Goal: Communication & Community: Answer question/provide support

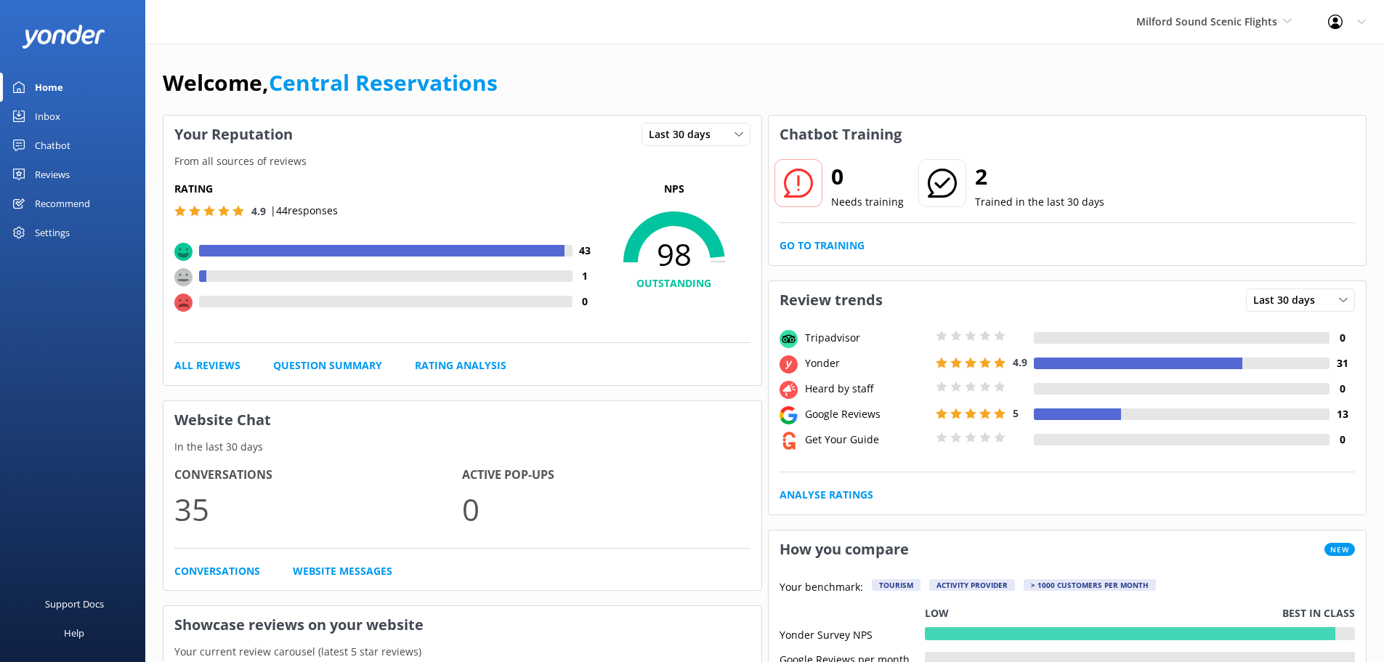
click at [36, 117] on div "Inbox" at bounding box center [47, 116] width 25 height 29
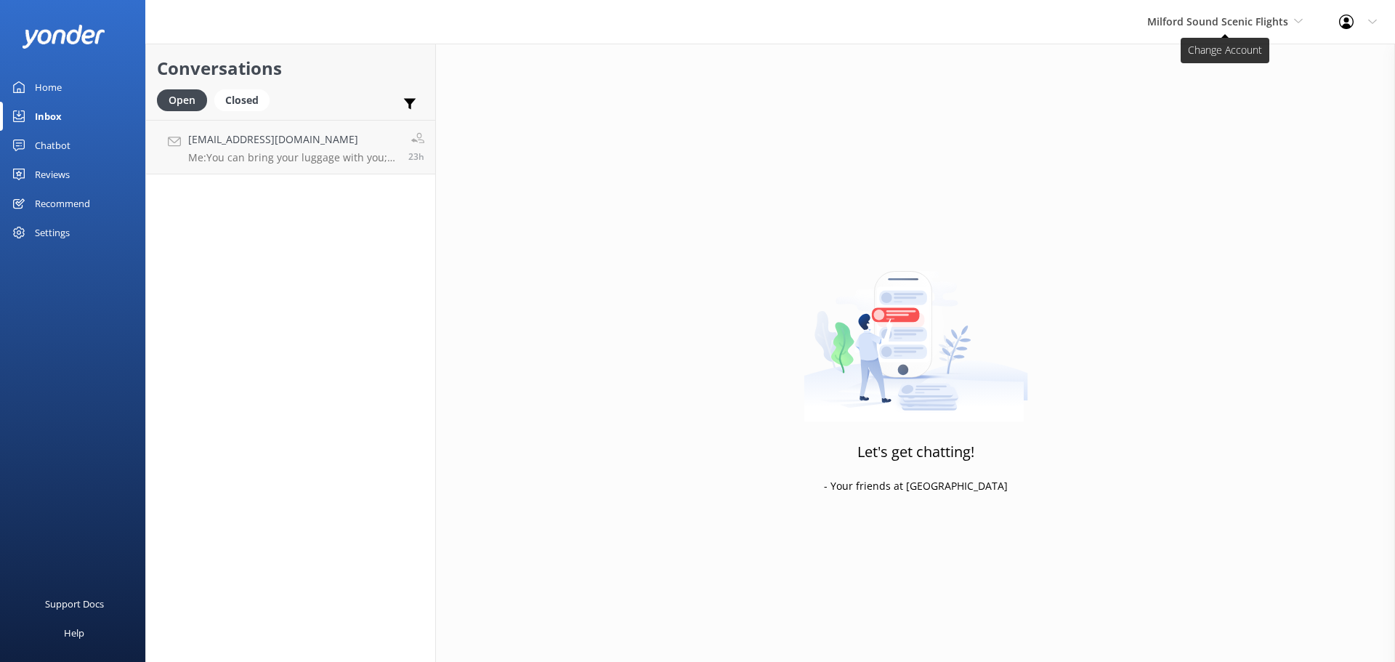
click at [1164, 30] on span "Milford Sound Scenic Flights" at bounding box center [1224, 22] width 155 height 16
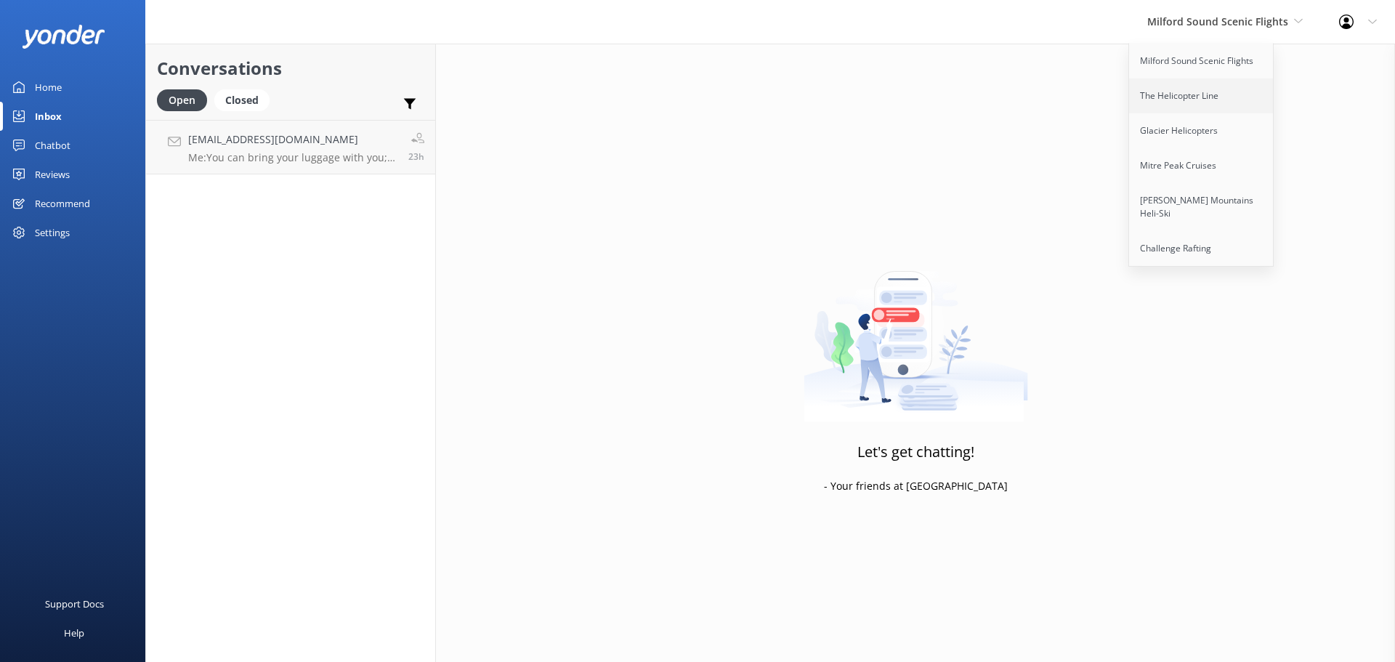
click at [1210, 102] on link "The Helicopter Line" at bounding box center [1201, 95] width 145 height 35
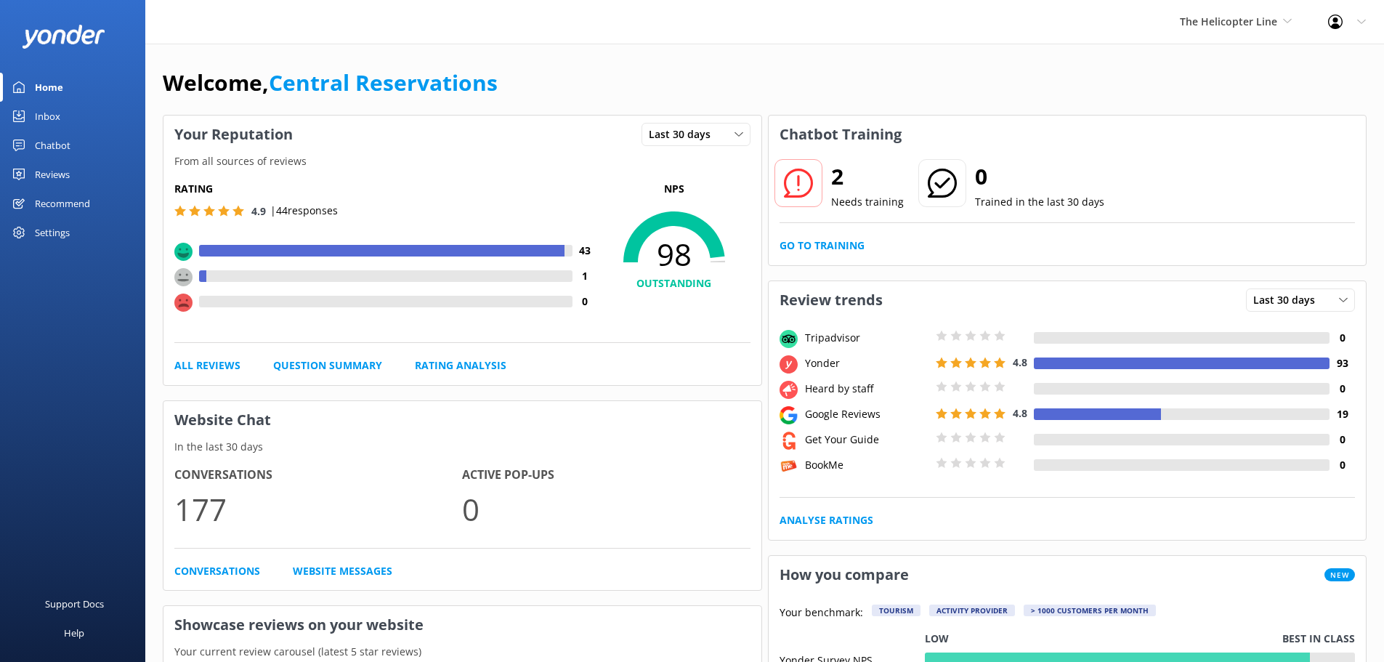
click at [56, 117] on div "Inbox" at bounding box center [47, 116] width 25 height 29
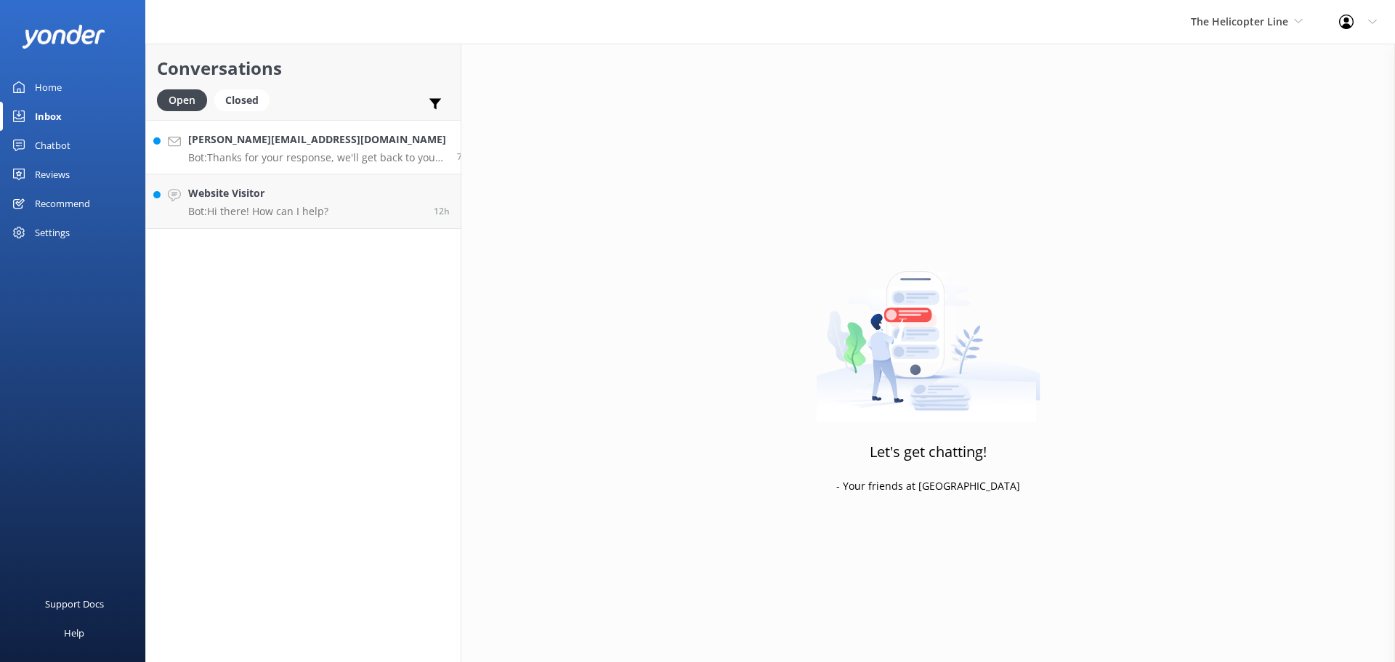
click at [257, 153] on p "Bot: Thanks for your response, we'll get back to you as soon as we can during o…" at bounding box center [317, 157] width 258 height 13
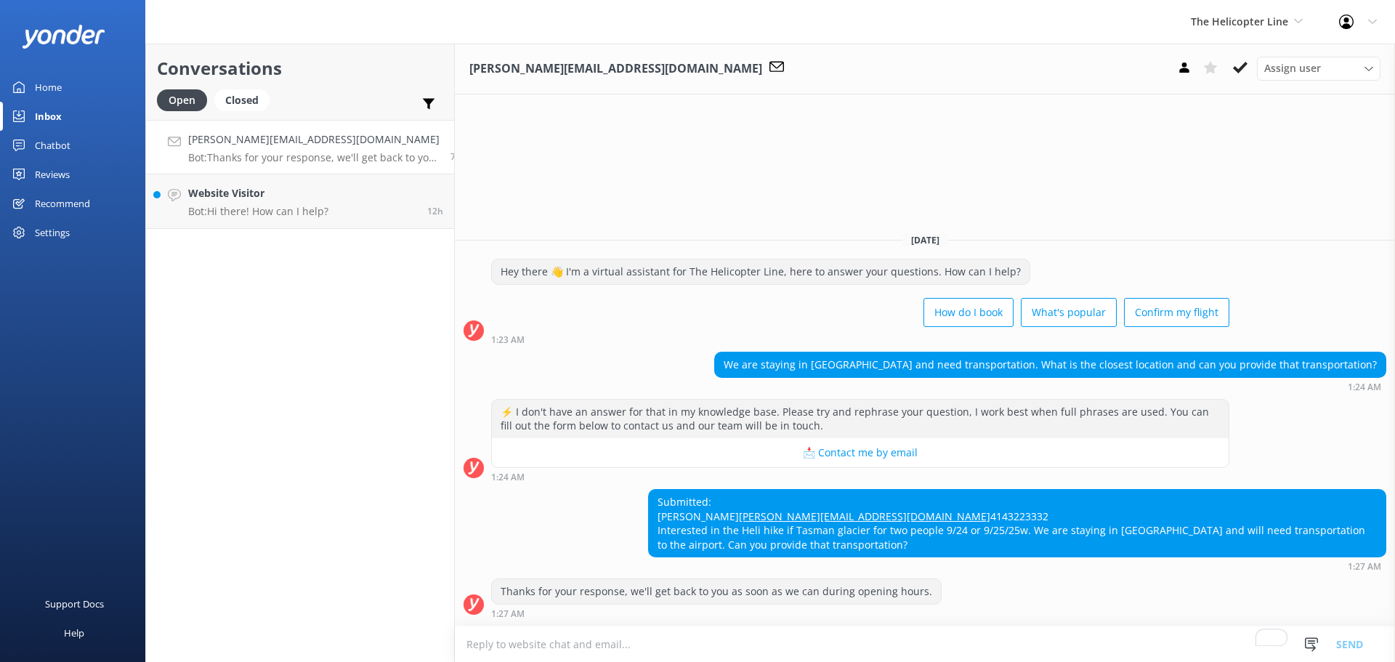
click at [716, 649] on textarea "To enrich screen reader interactions, please activate Accessibility in Grammarl…" at bounding box center [925, 644] width 940 height 36
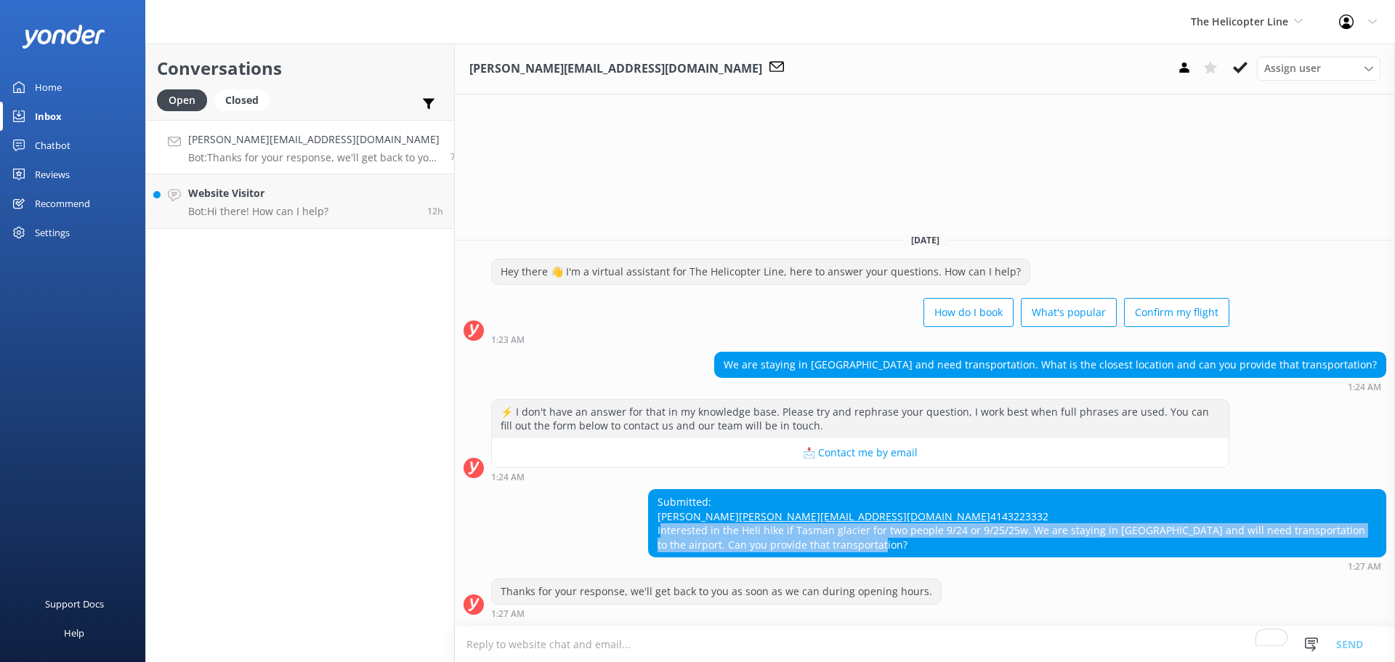
drag, startPoint x: 836, startPoint y: 544, endPoint x: 643, endPoint y: 533, distance: 192.8
click at [649, 533] on div "Submitted: Jennie Macaluso Jennie@jmacllc.biz 4143223332 Interested in the Heli…" at bounding box center [1017, 523] width 737 height 67
copy div "Interested in the Heli hike if Tasman glacier for two people 9/24 or 9/25/25w. …"
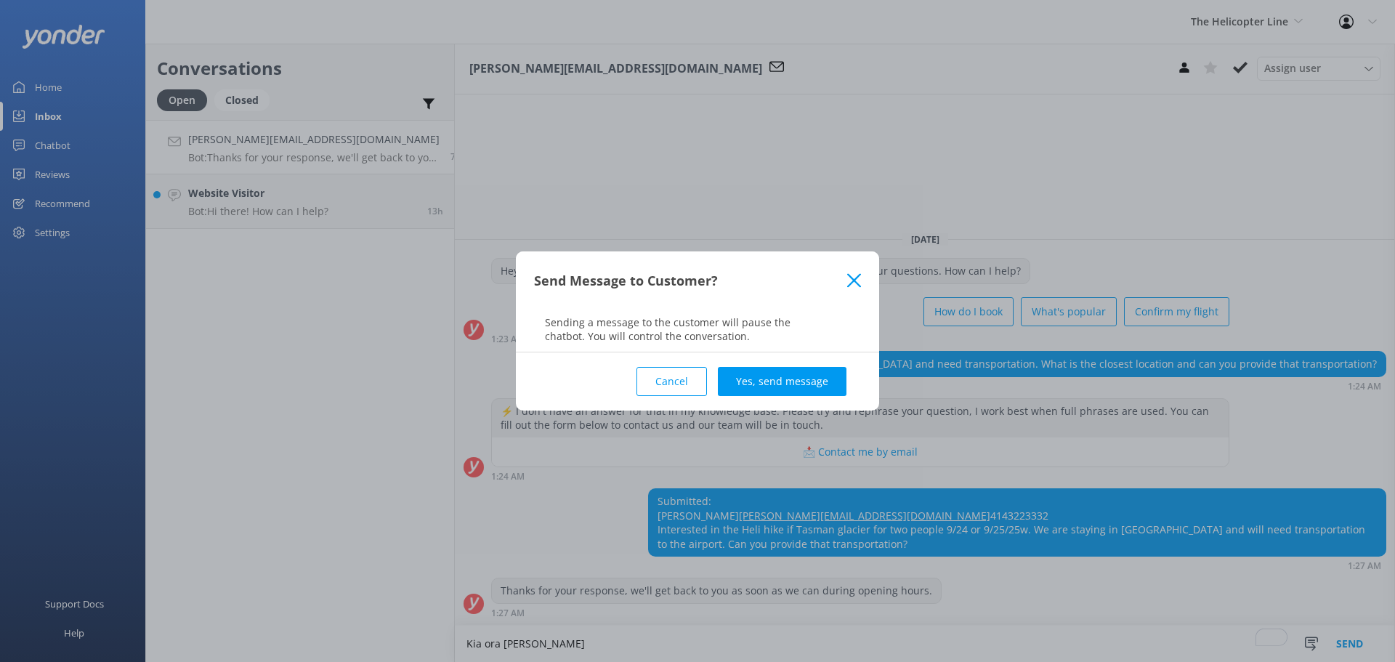
click at [663, 384] on button "Cancel" at bounding box center [671, 381] width 70 height 29
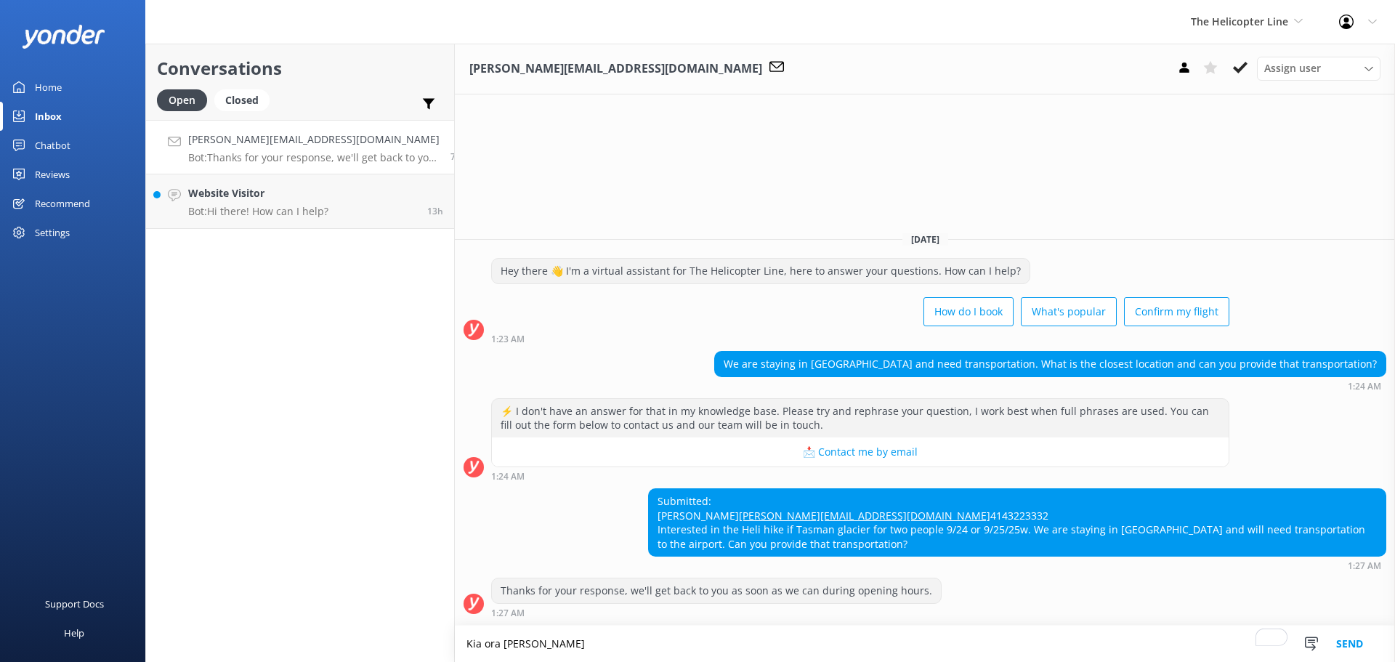
click at [550, 643] on textarea "Kia ora [PERSON_NAME]" at bounding box center [925, 644] width 940 height 36
paste textarea "Unfortunately, we cannot provide transportation from [GEOGRAPHIC_DATA]. Our tra…"
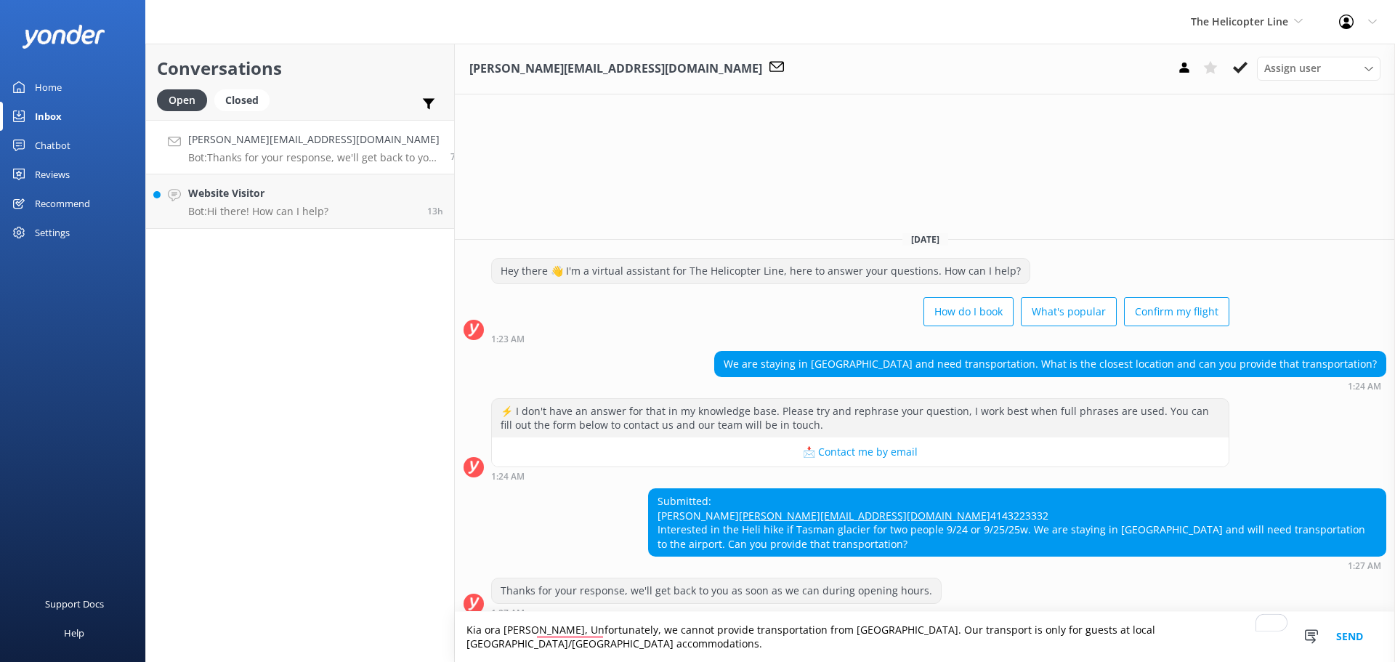
click at [530, 647] on textarea "Kia ora [PERSON_NAME], Unfortunately, we cannot provide transportation from [GE…" at bounding box center [925, 637] width 940 height 50
click at [546, 644] on textarea "Kia ora [PERSON_NAME], unfortunately, we cannot provide transportation from [GE…" at bounding box center [925, 637] width 940 height 50
click at [1218, 642] on textarea "Kia ora, [PERSON_NAME]. Unfortunately, we cannot provide transportation from [G…" at bounding box center [925, 637] width 940 height 50
click at [1213, 644] on textarea "Kia ora, [PERSON_NAME]. Unfortunately, we cannot provide transportation from [G…" at bounding box center [925, 637] width 940 height 50
paste textarea "Furthermore, we are currently fully booked for the Heli Hike on both [DATE] and…"
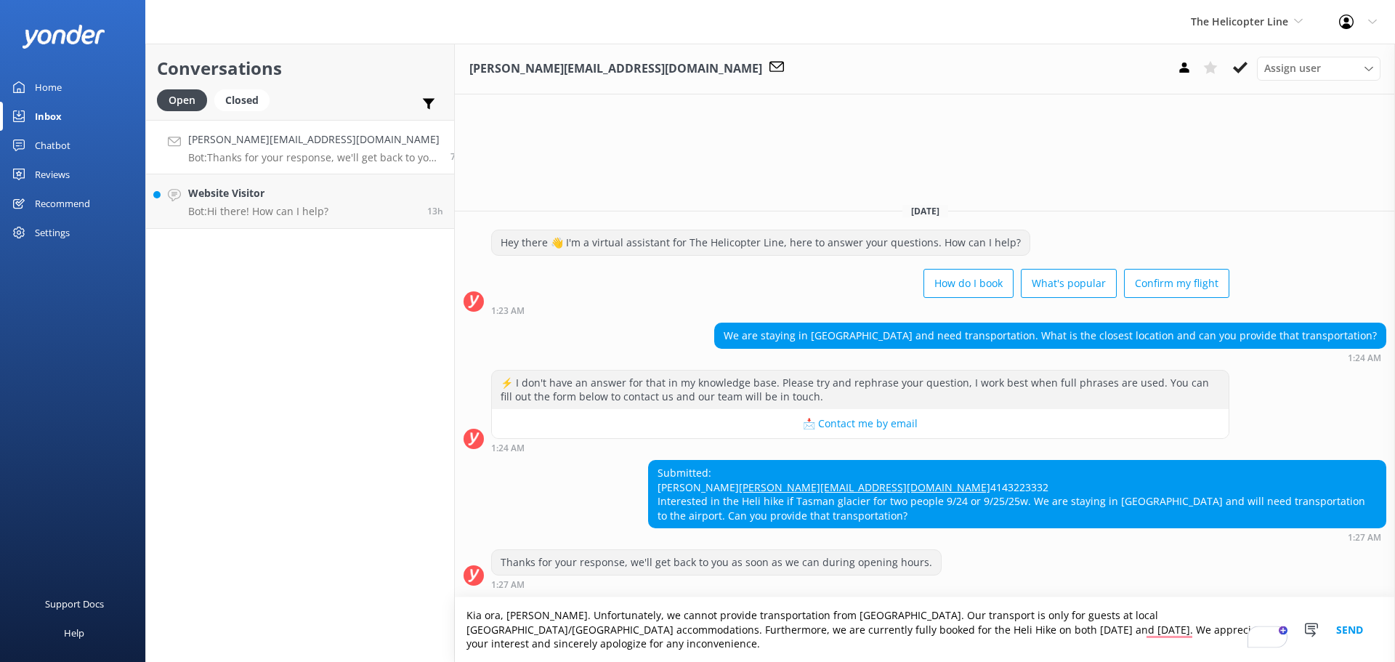
click at [1165, 634] on textarea "Kia ora, [PERSON_NAME]. Unfortunately, we cannot provide transportation from [G…" at bounding box center [925, 629] width 940 height 65
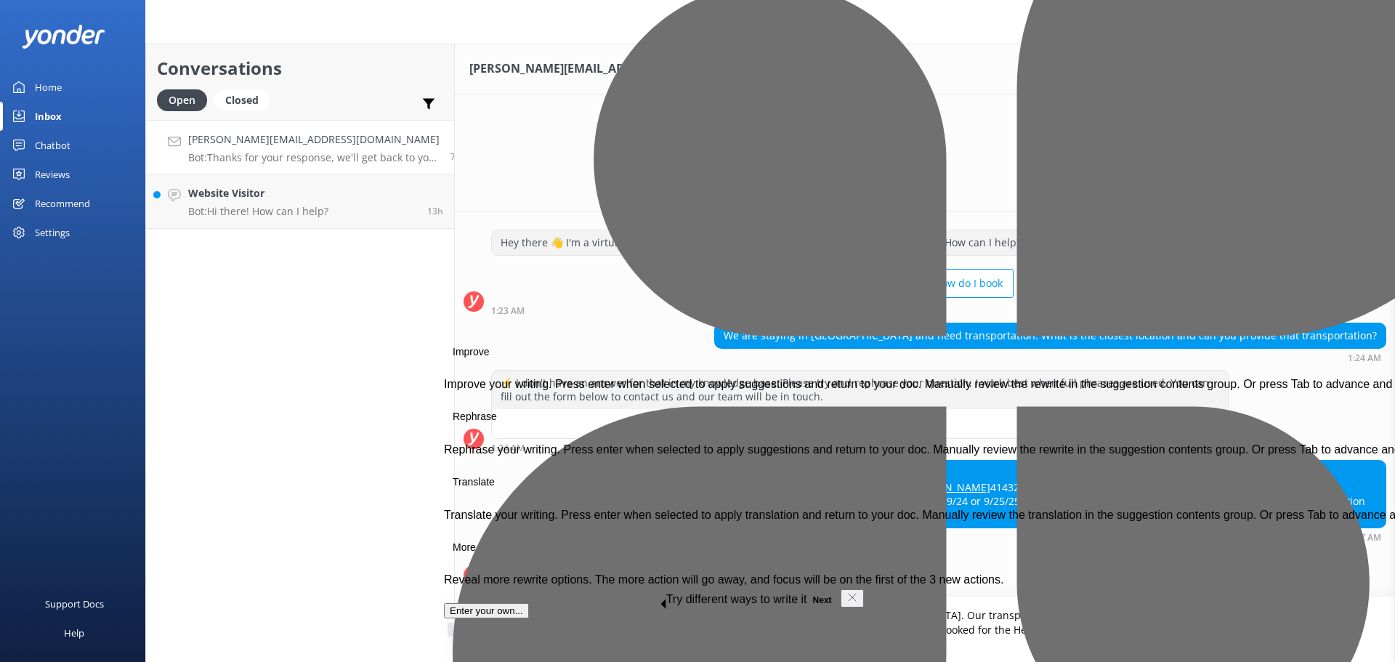
drag, startPoint x: 519, startPoint y: 629, endPoint x: 450, endPoint y: 629, distance: 69.7
click at [455, 629] on textarea "Kia ora, [PERSON_NAME]. Unfortunately, we cannot provide transportation from [G…" at bounding box center [925, 629] width 940 height 65
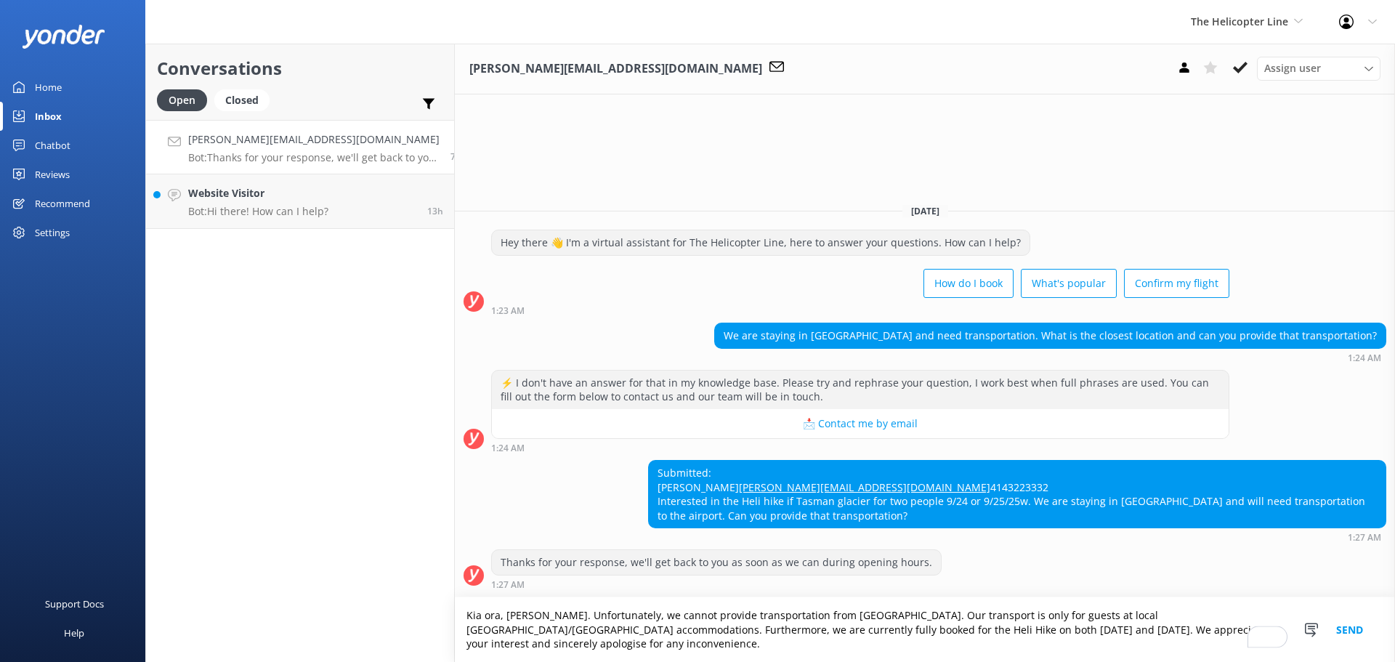
drag, startPoint x: 612, startPoint y: 644, endPoint x: 437, endPoint y: 615, distance: 177.5
click at [437, 615] on html "The Helicopter Line Milford Sound Scenic Flights The Helicopter Line Glacier He…" at bounding box center [697, 331] width 1395 height 662
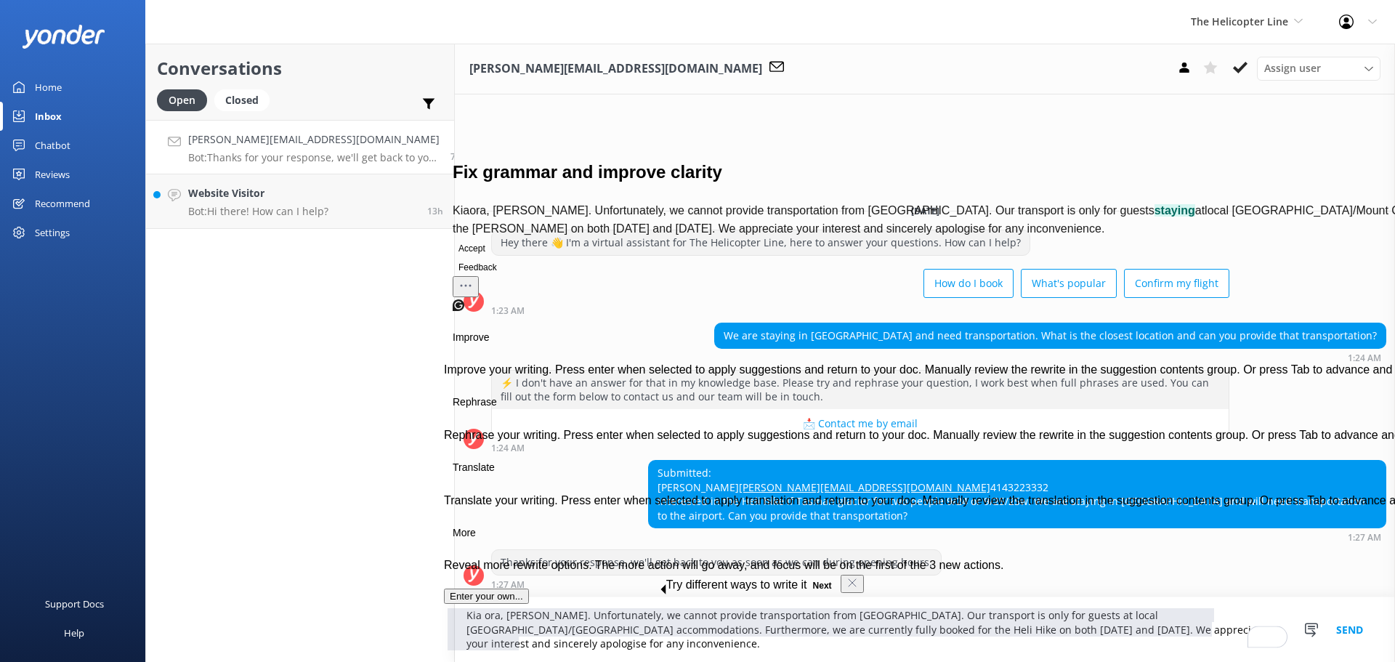
click at [491, 257] on button "Accept" at bounding box center [472, 248] width 39 height 17
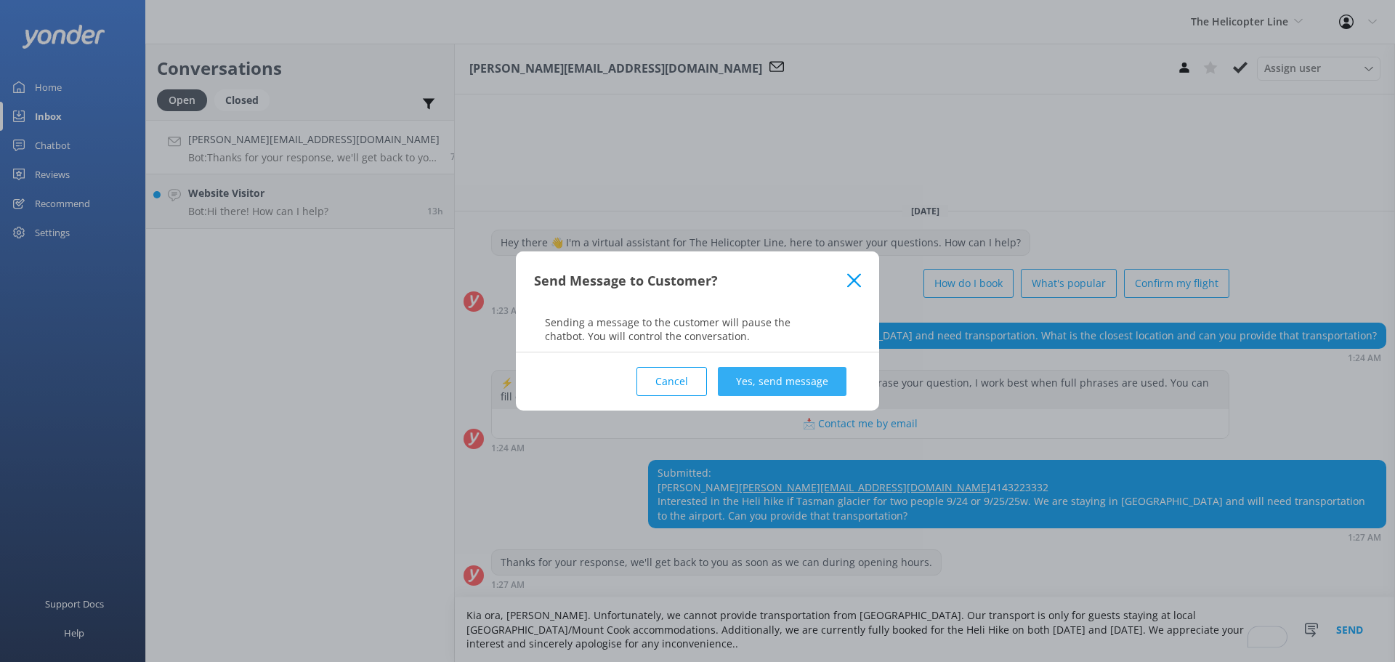
type textarea "Kia ora, [PERSON_NAME]. Unfortunately, we cannot provide transportation from [G…"
click at [820, 387] on button "Yes, send message" at bounding box center [782, 381] width 129 height 29
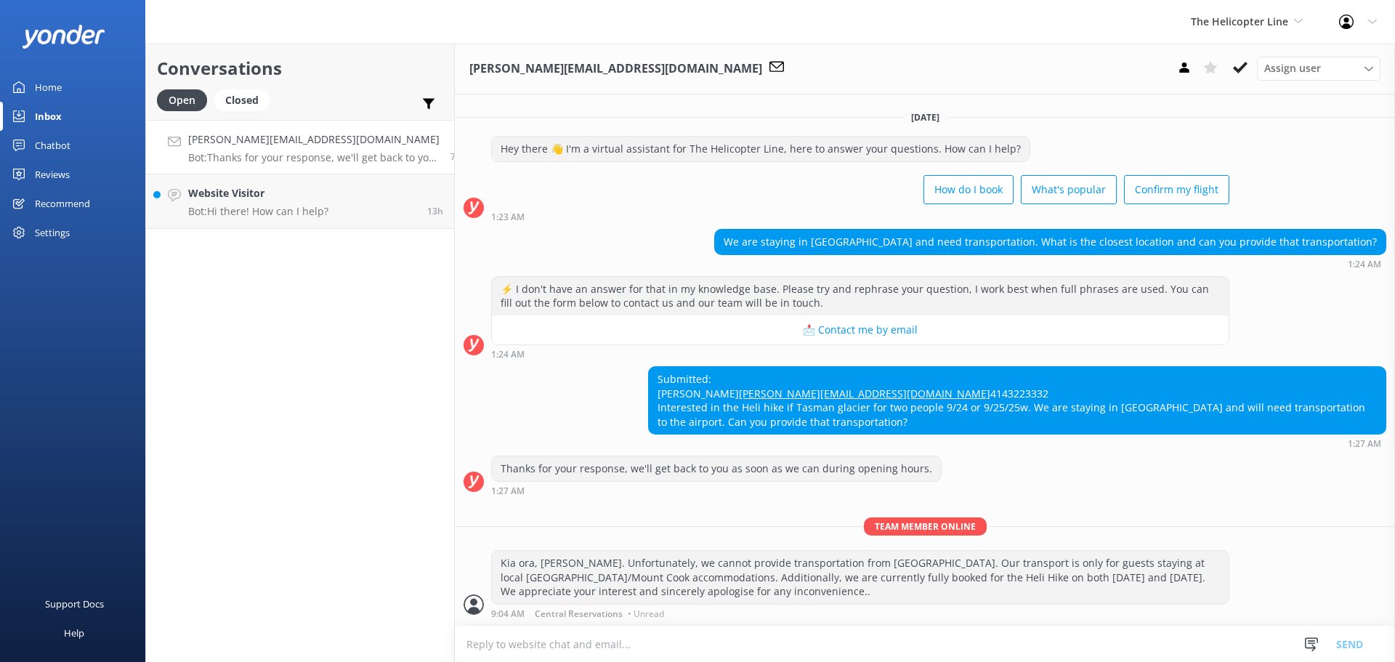
scroll to position [25, 0]
click at [1279, 11] on div "The Helicopter Line Milford Sound Scenic Flights The Helicopter Line Glacier He…" at bounding box center [1247, 22] width 148 height 44
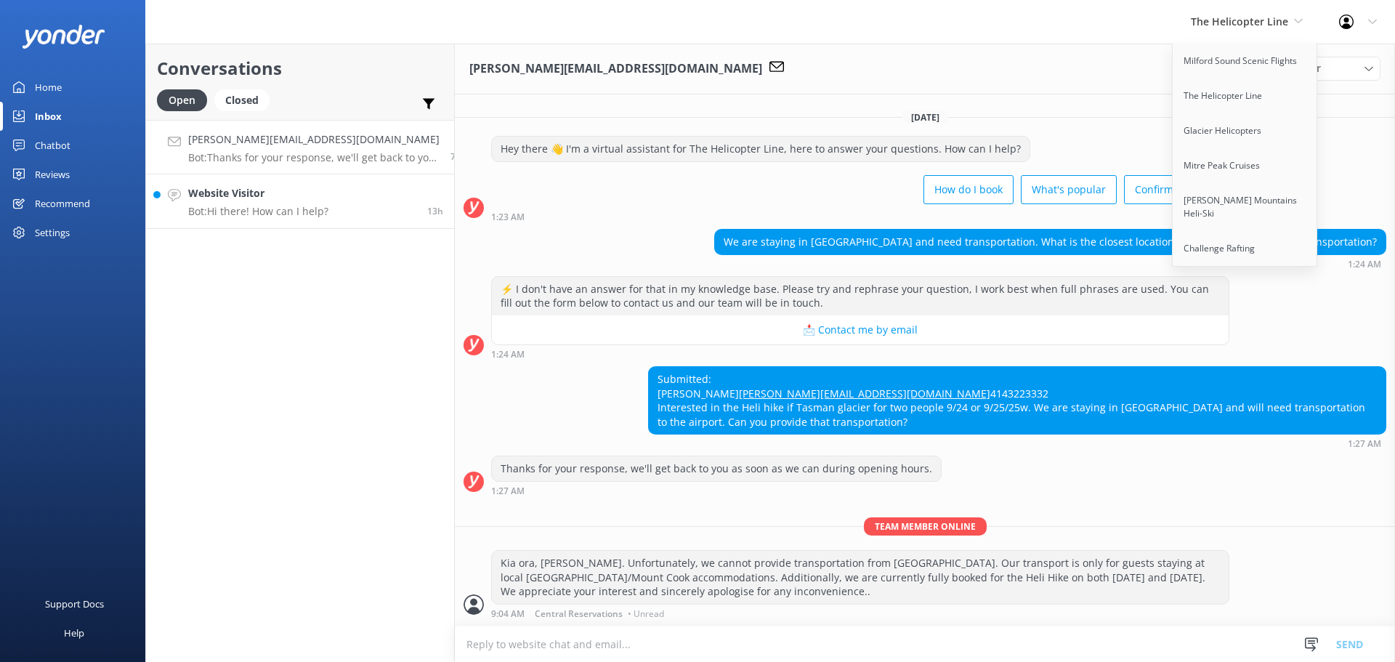
click at [300, 191] on h4 "Website Visitor" at bounding box center [258, 193] width 140 height 16
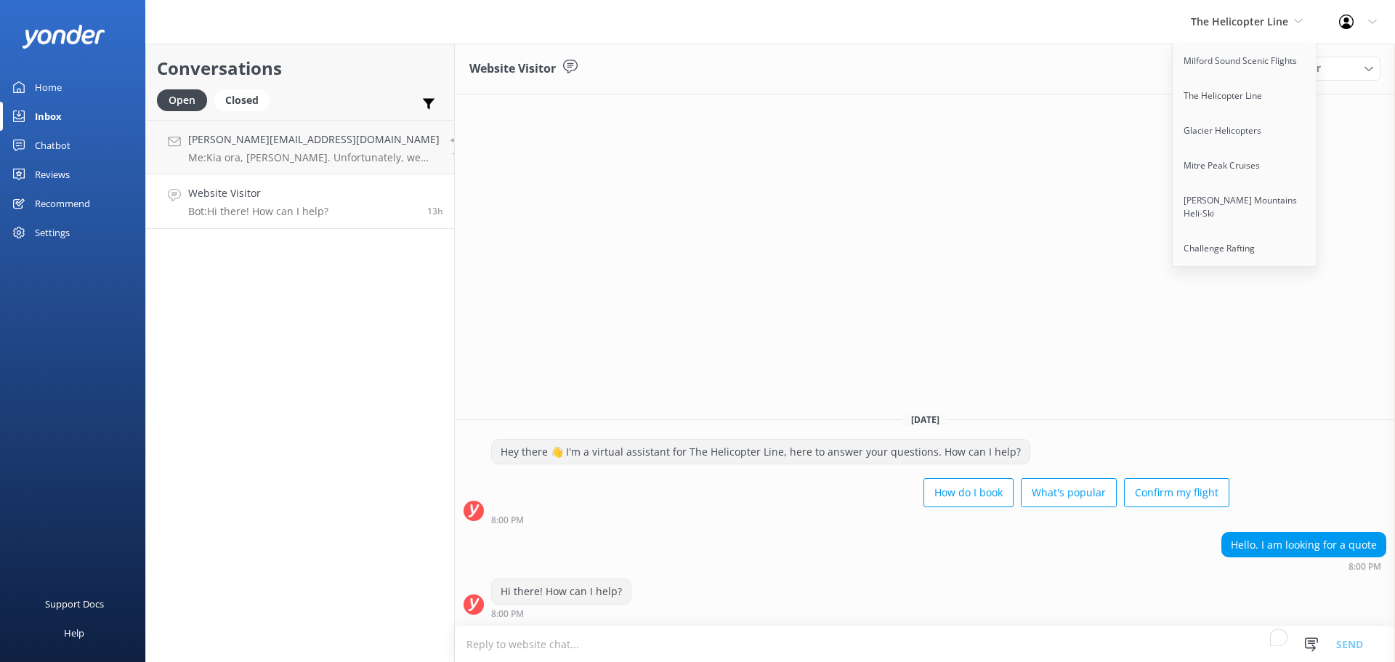
click at [1031, 116] on div "Website Visitor Assign user [PERSON_NAME] [PERSON_NAME] [PERSON_NAME] Central R…" at bounding box center [925, 353] width 940 height 618
click at [1252, 17] on span "The Helicopter Line" at bounding box center [1239, 22] width 97 height 14
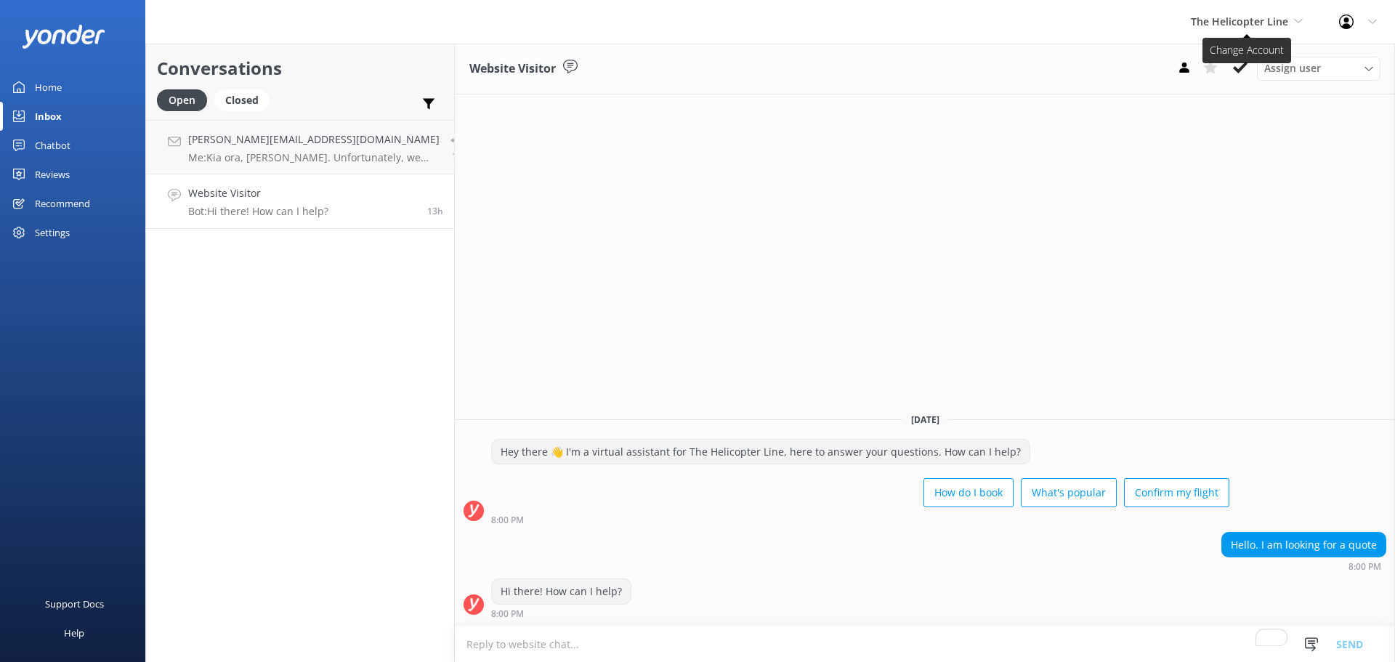
click at [1254, 15] on span "The Helicopter Line" at bounding box center [1239, 22] width 97 height 14
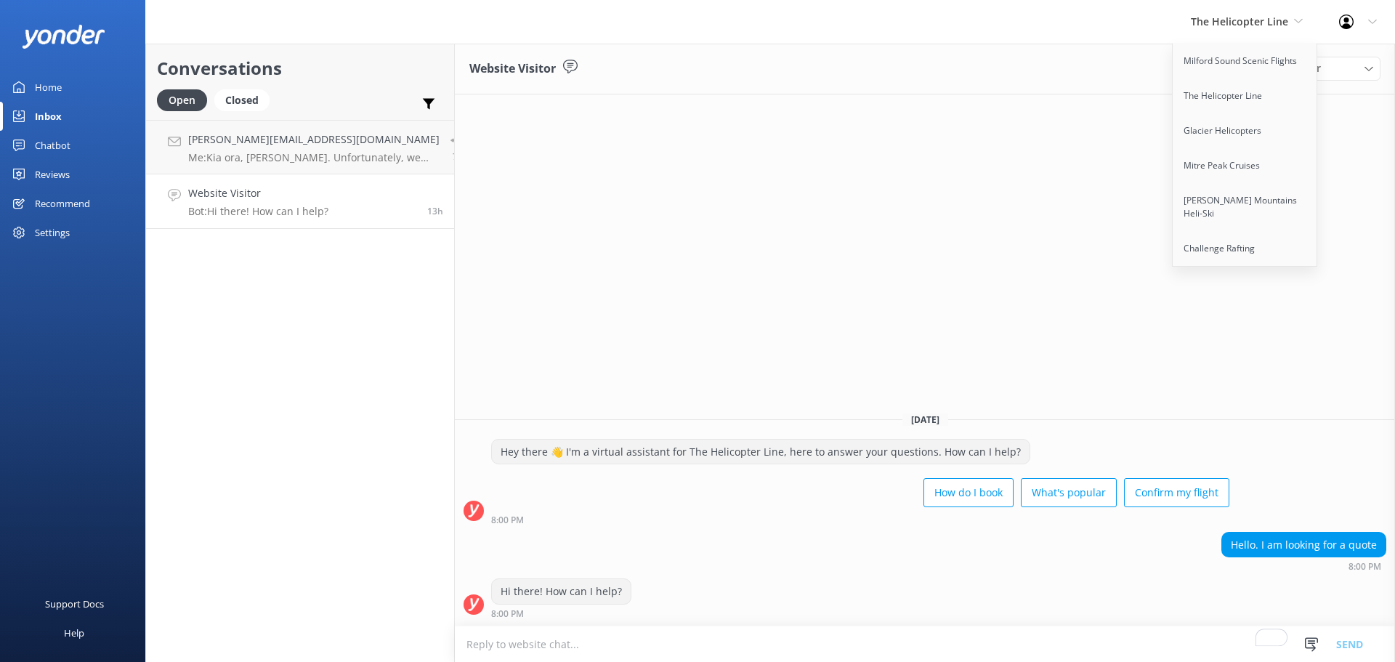
click at [1069, 78] on div "Website Visitor Assign user [PERSON_NAME] [PERSON_NAME] [PERSON_NAME] Central R…" at bounding box center [925, 69] width 940 height 51
click at [1258, 23] on span "The Helicopter Line" at bounding box center [1239, 22] width 97 height 14
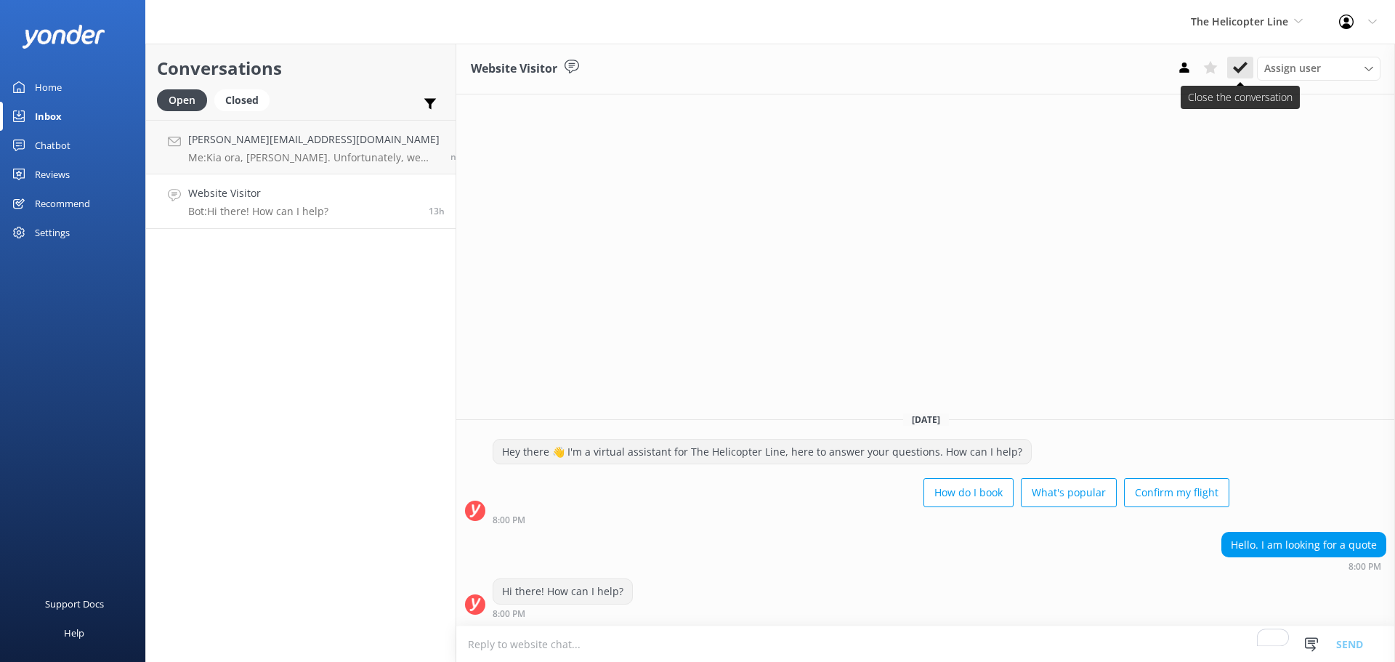
click at [1231, 67] on button at bounding box center [1240, 68] width 26 height 22
click at [1247, 25] on span "The Helicopter Line" at bounding box center [1239, 22] width 97 height 14
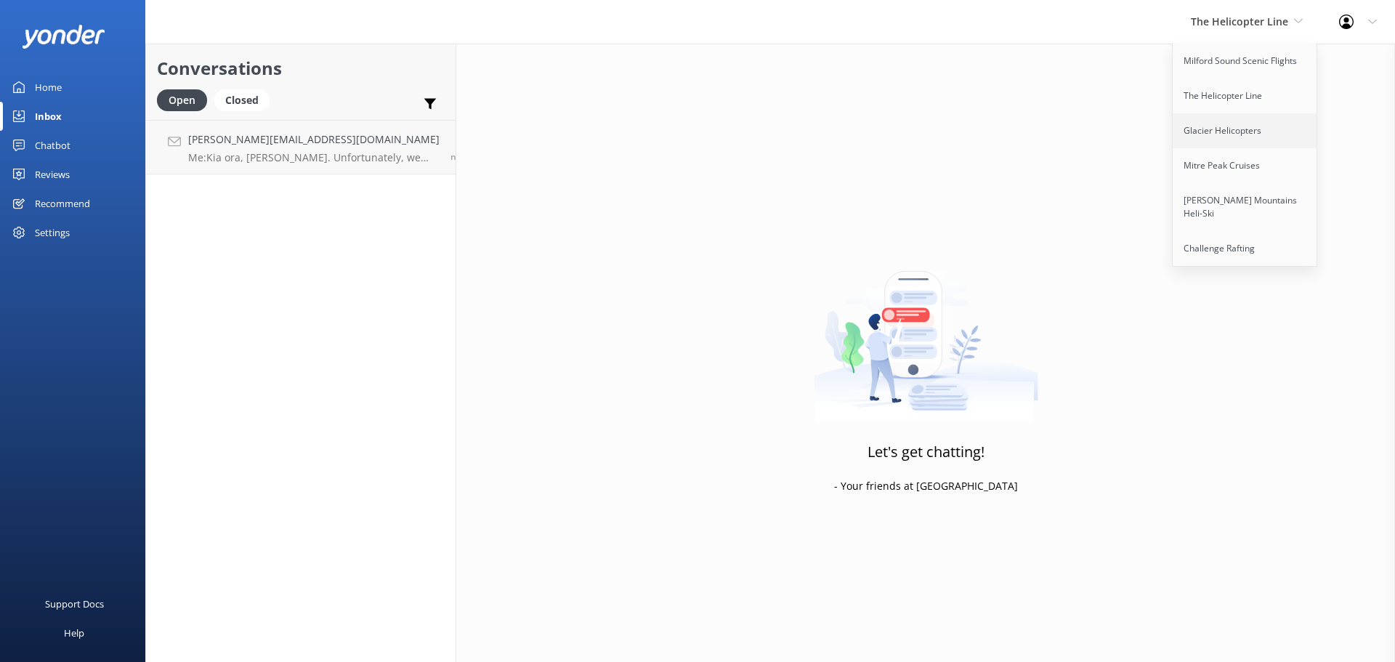
click at [1237, 128] on link "Glacier Helicopters" at bounding box center [1245, 130] width 145 height 35
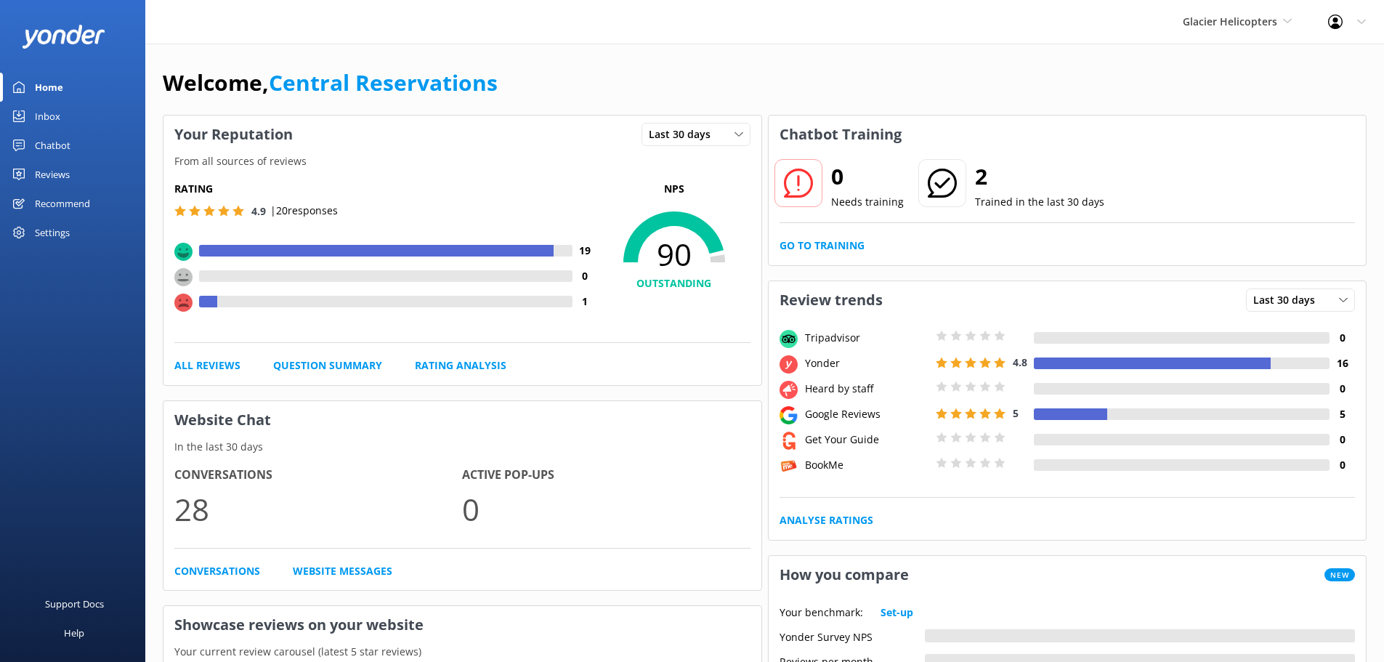
click at [75, 113] on link "Inbox" at bounding box center [72, 116] width 145 height 29
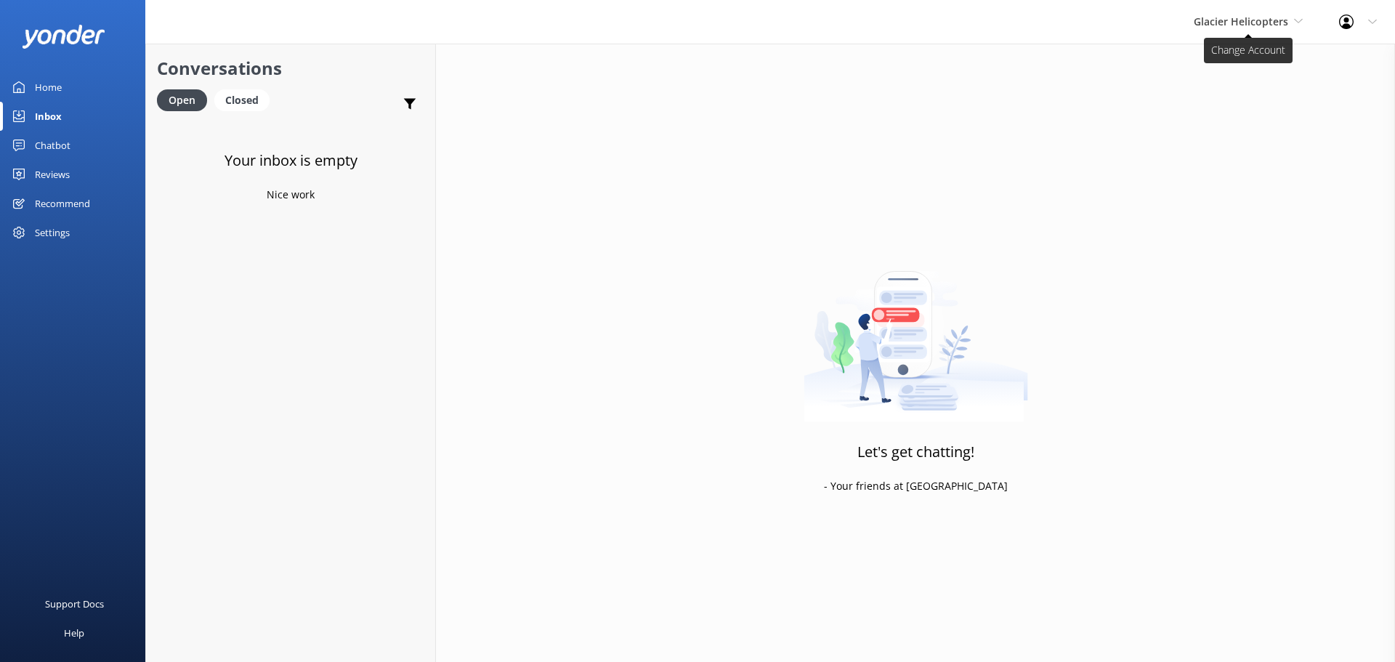
click at [1274, 16] on span "Glacier Helicopters" at bounding box center [1241, 22] width 94 height 14
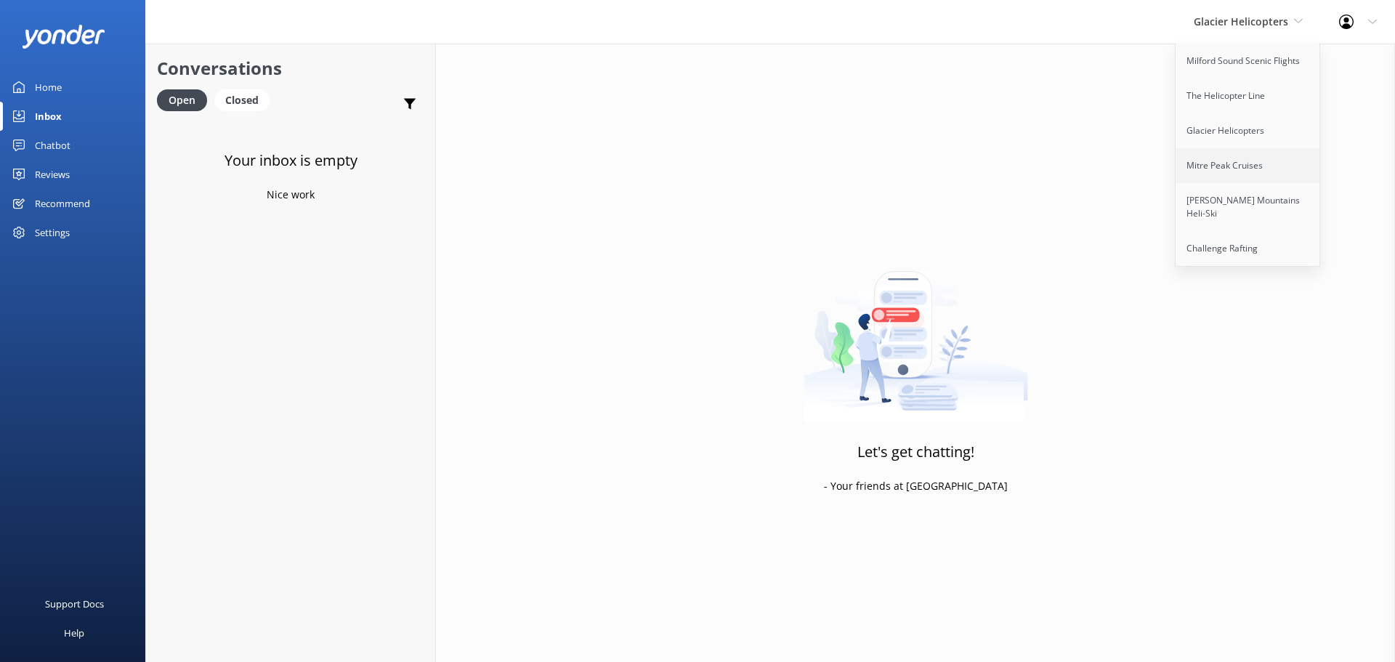
click at [1210, 163] on link "Mitre Peak Cruises" at bounding box center [1248, 165] width 145 height 35
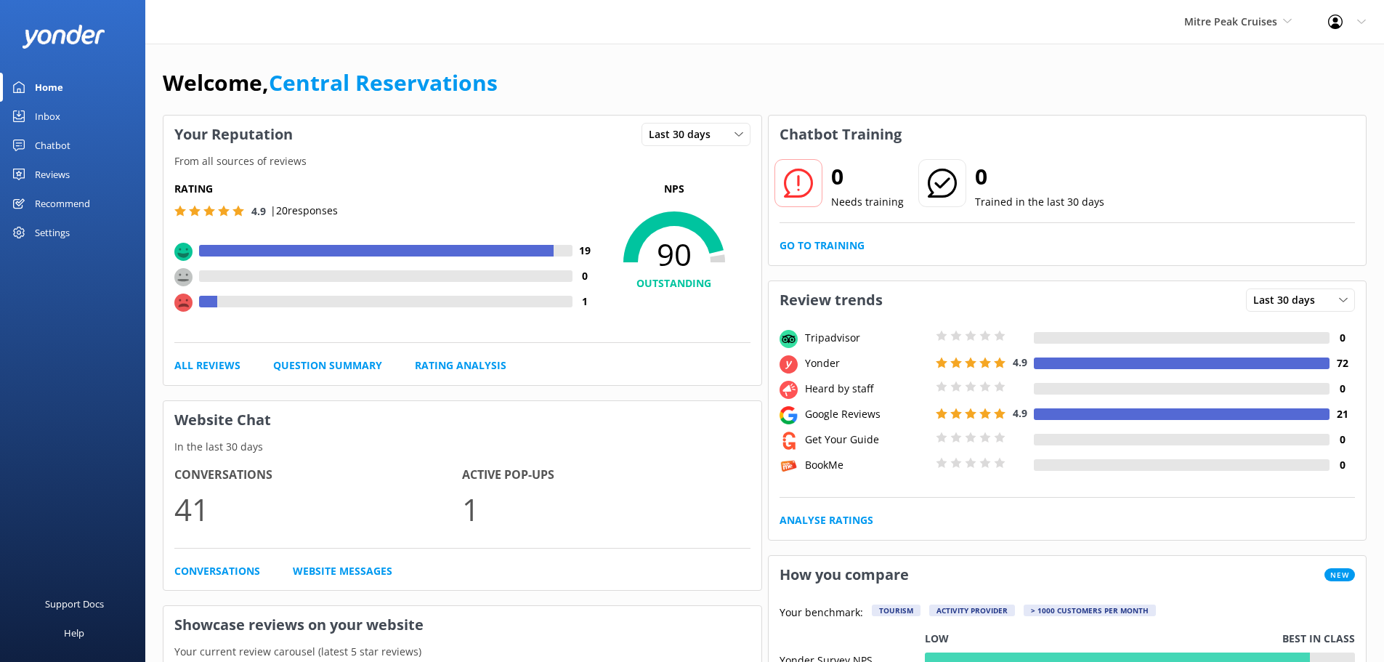
click at [55, 124] on div "Inbox" at bounding box center [47, 116] width 25 height 29
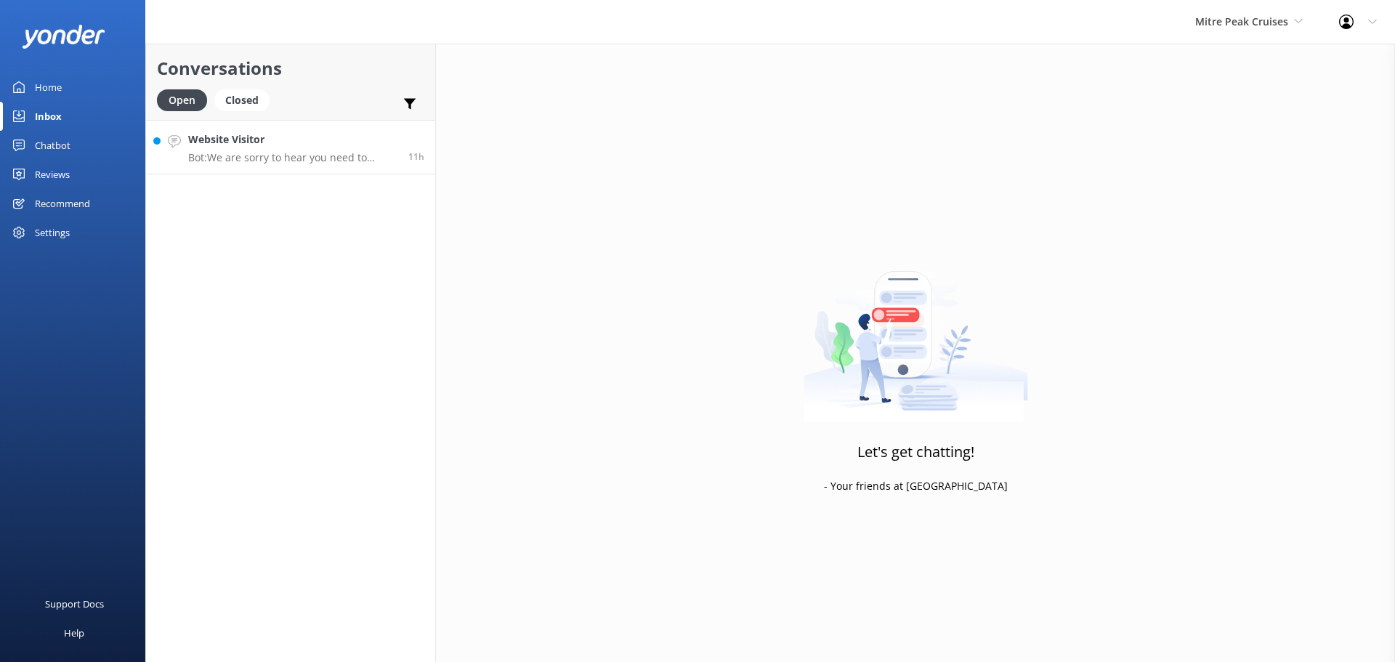
click at [320, 137] on h4 "Website Visitor" at bounding box center [292, 140] width 209 height 16
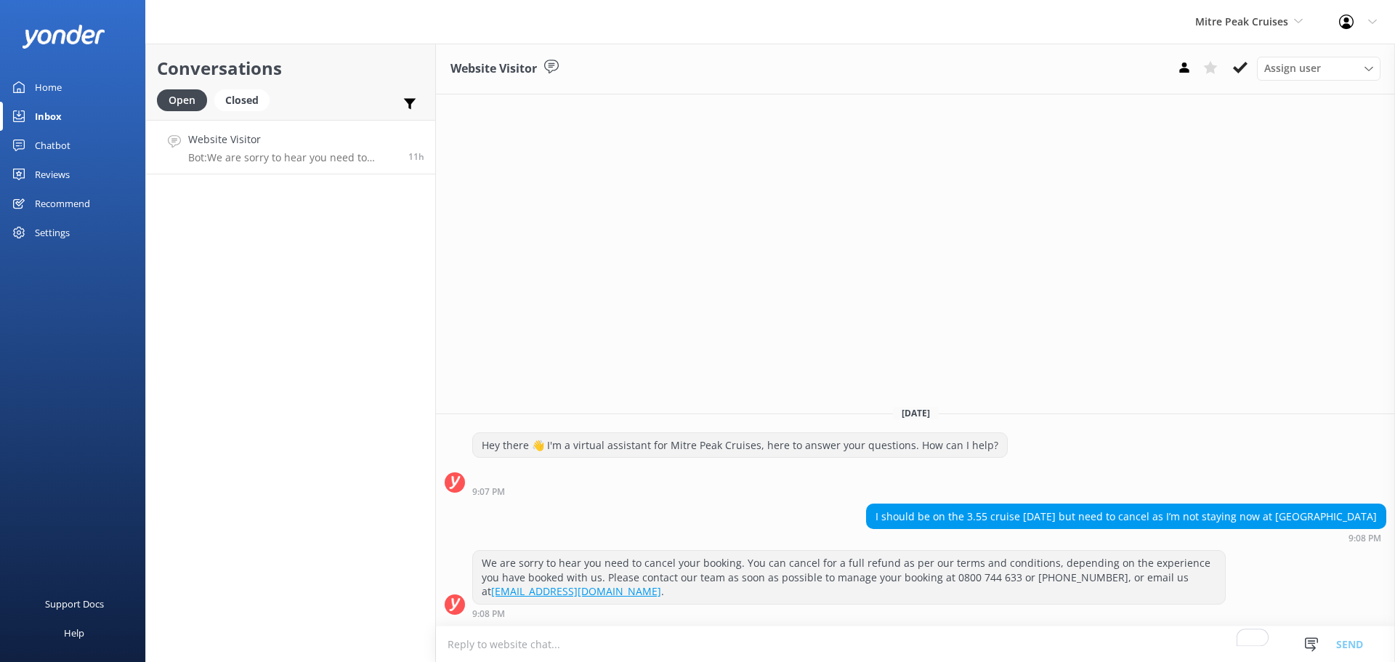
click at [788, 631] on textarea "To enrich screen reader interactions, please activate Accessibility in Grammarl…" at bounding box center [915, 644] width 959 height 36
click at [1233, 72] on icon at bounding box center [1240, 67] width 15 height 15
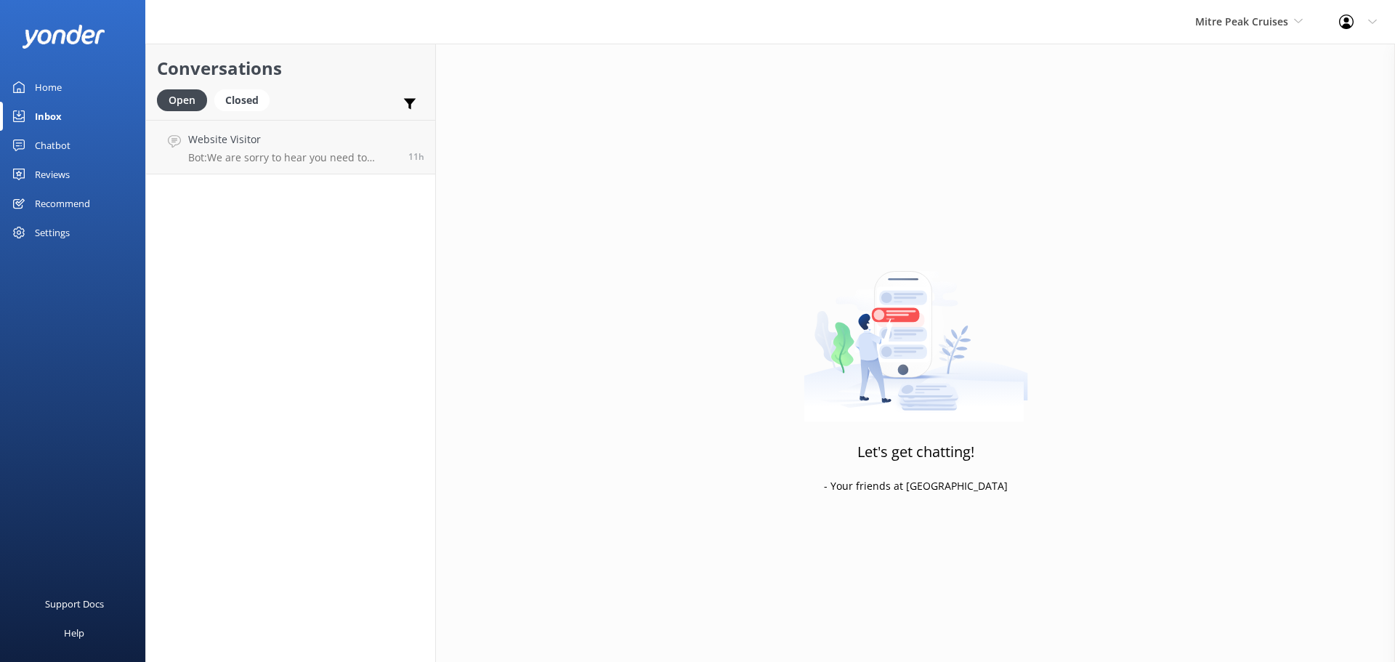
click at [1266, 3] on div "Mitre Peak Cruises Milford Sound Scenic Flights The Helicopter Line Glacier Hel…" at bounding box center [1249, 22] width 144 height 44
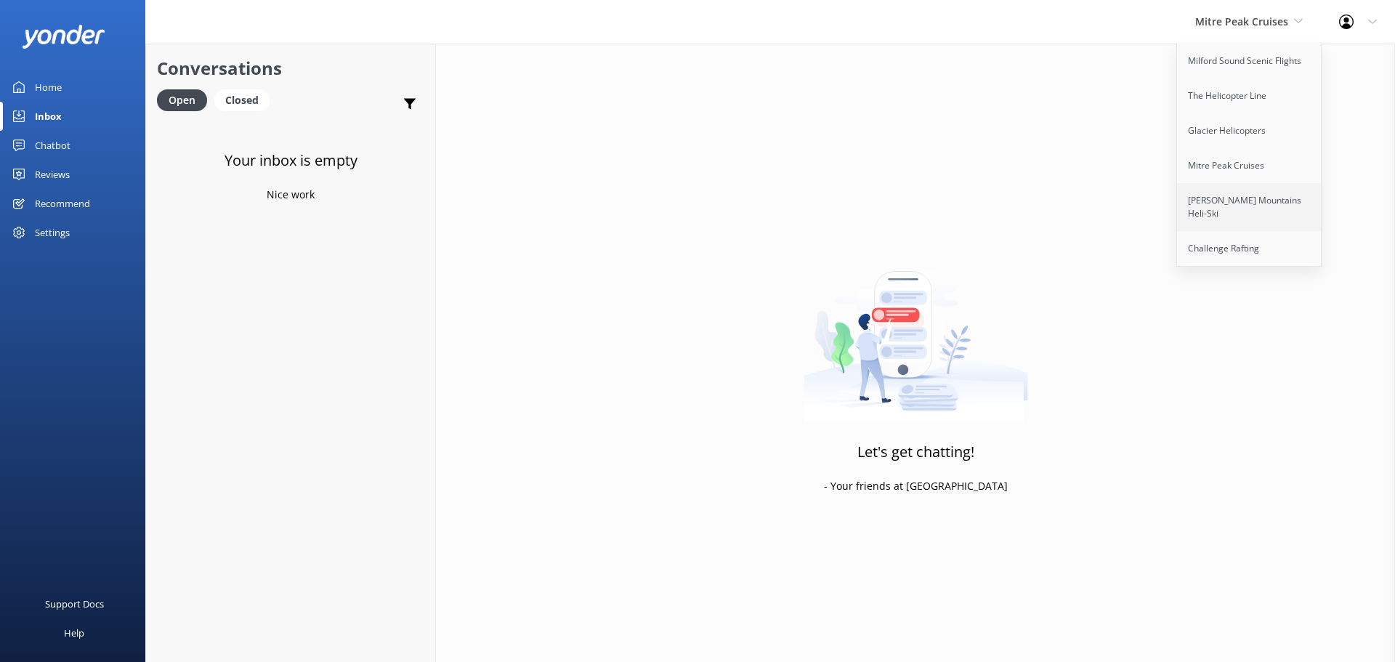
click at [1229, 197] on link "[PERSON_NAME] Mountains Heli-Ski" at bounding box center [1249, 207] width 145 height 48
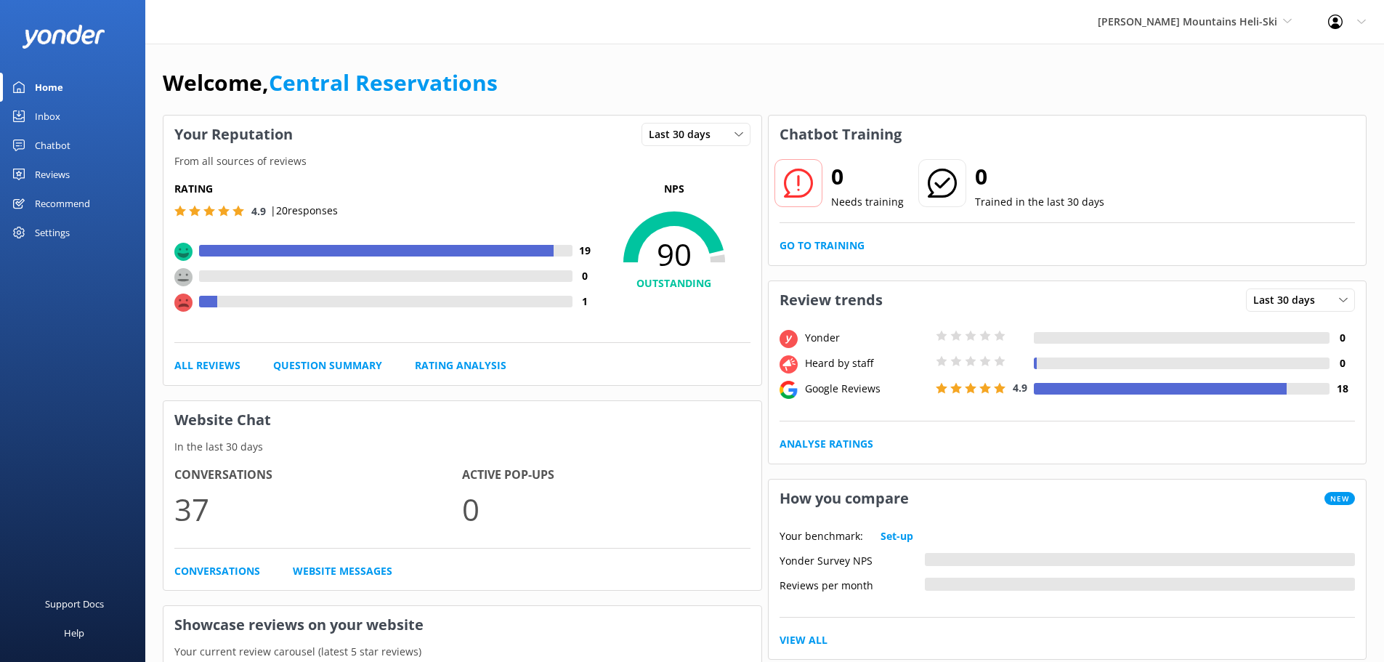
click at [43, 112] on div "Inbox" at bounding box center [47, 116] width 25 height 29
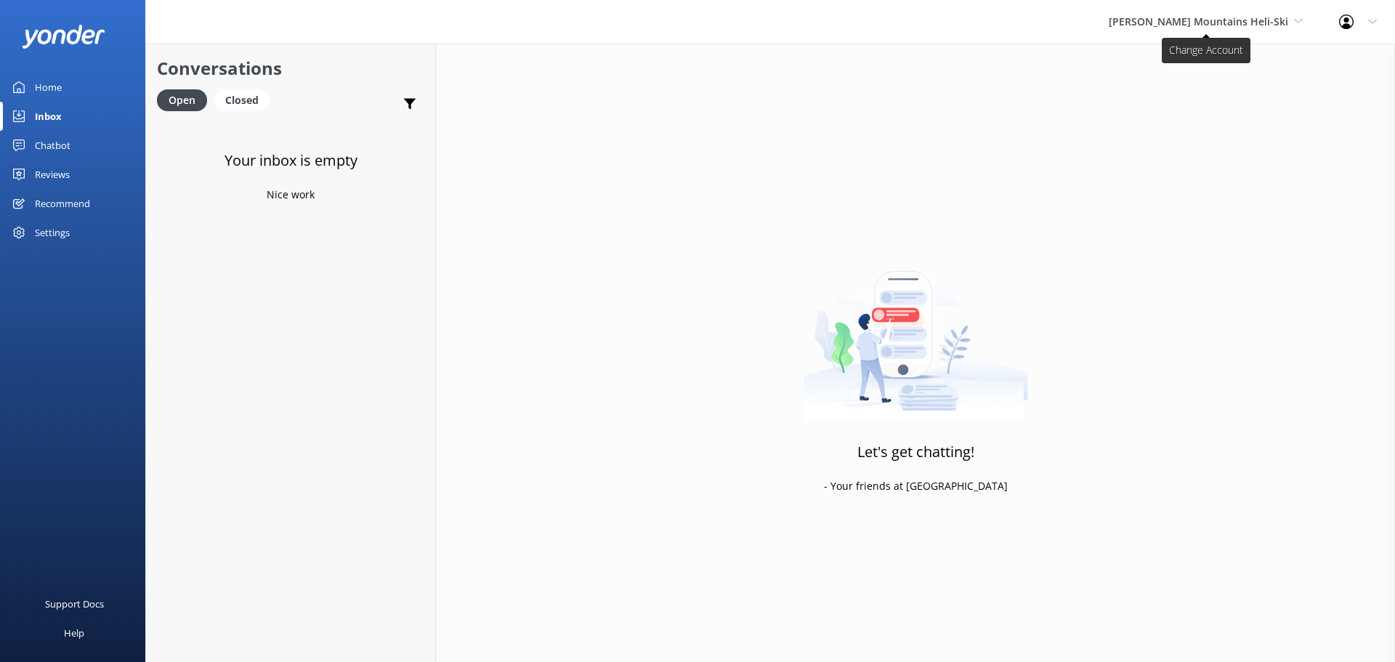
click at [1274, 30] on span "[PERSON_NAME] Mountains Heli-Ski" at bounding box center [1206, 22] width 194 height 16
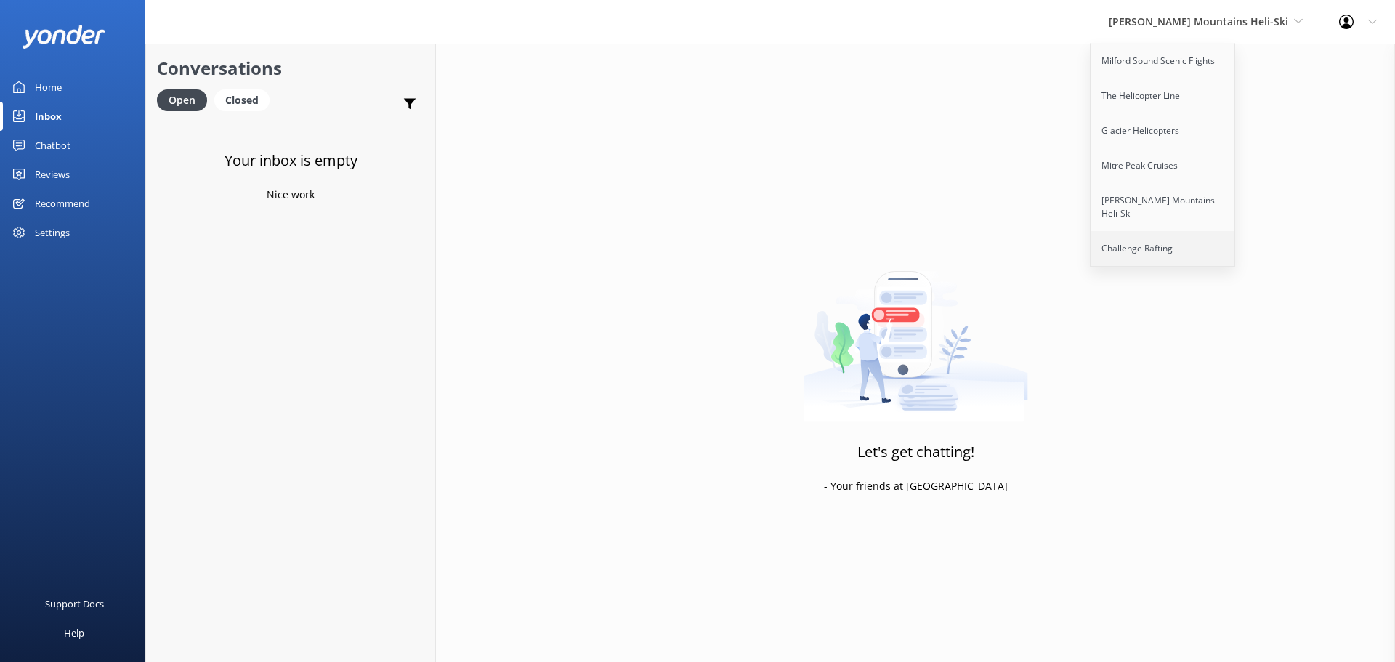
click at [1197, 238] on link "Challenge Rafting" at bounding box center [1163, 248] width 145 height 35
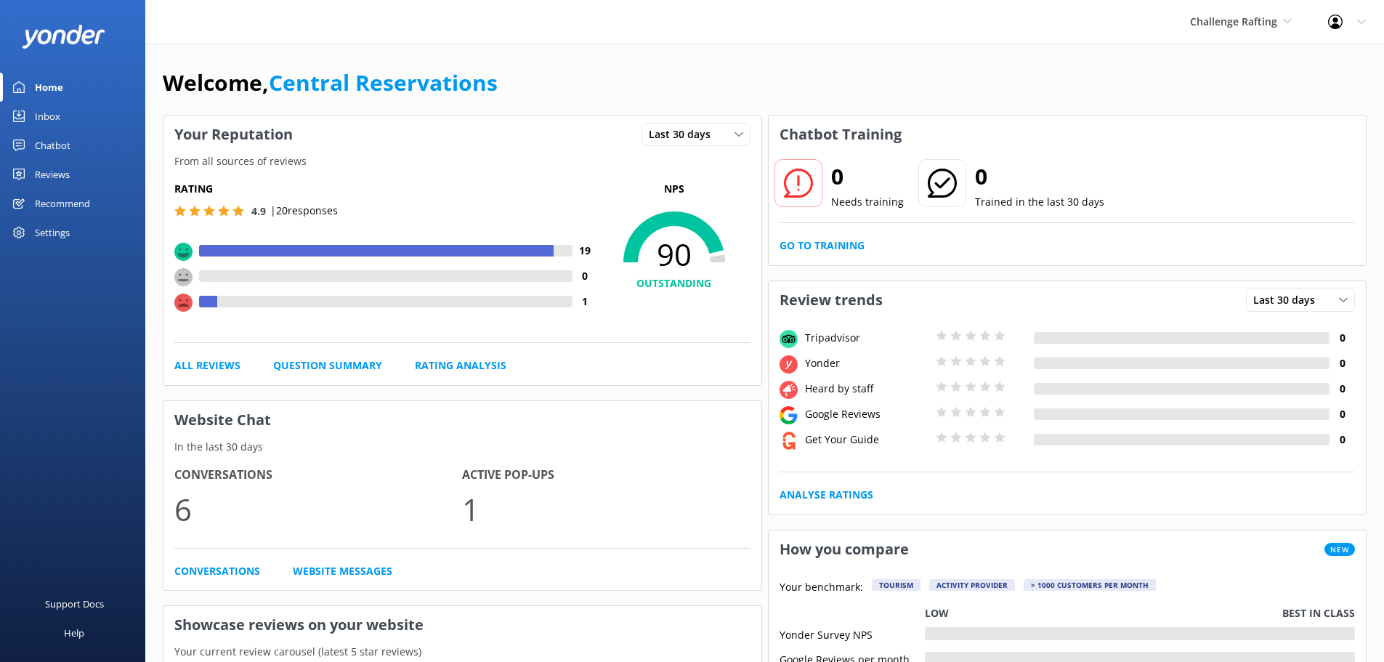
click at [49, 109] on div "Inbox" at bounding box center [47, 116] width 25 height 29
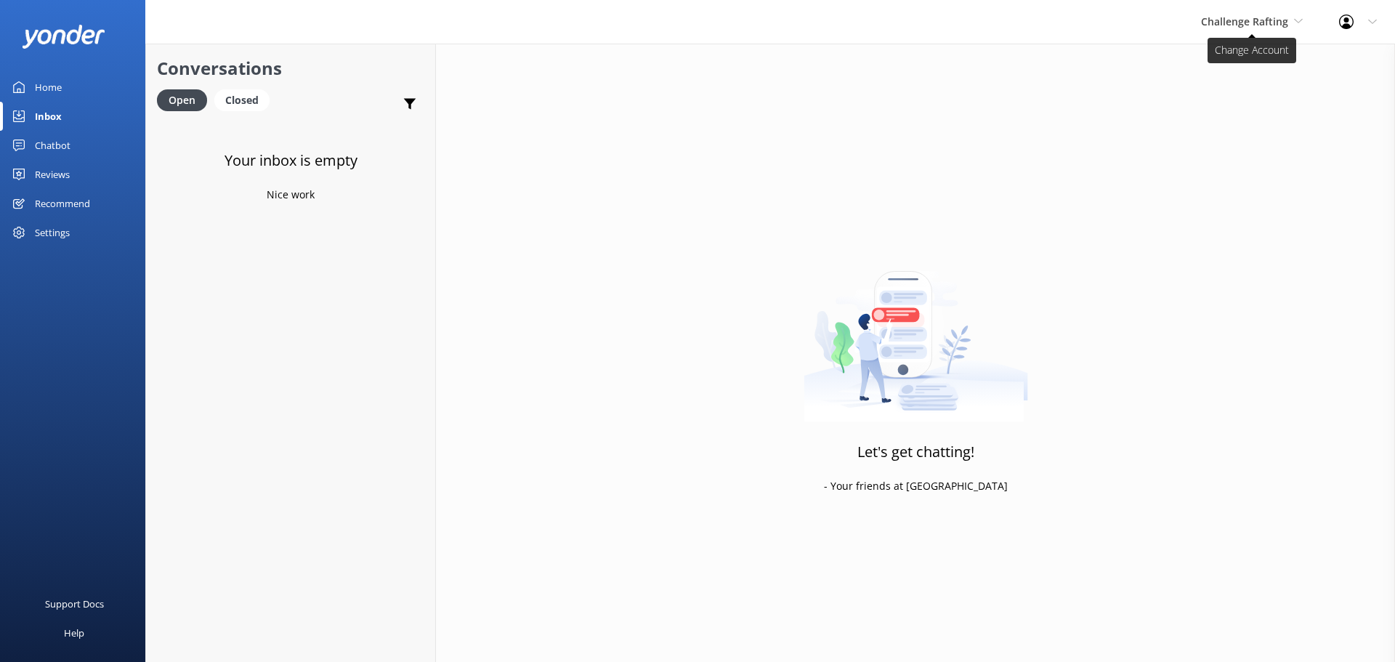
click at [1250, 20] on span "Challenge Rafting" at bounding box center [1244, 22] width 87 height 14
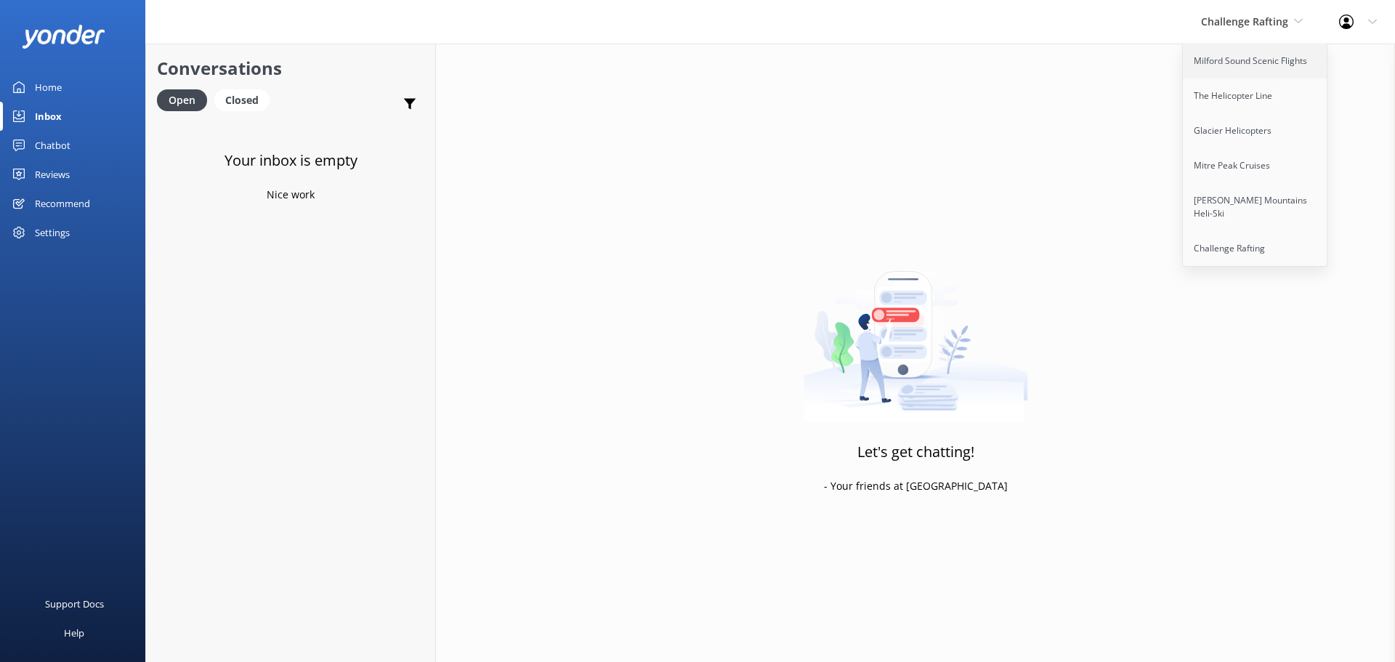
click at [1248, 55] on link "Milford Sound Scenic Flights" at bounding box center [1255, 61] width 145 height 35
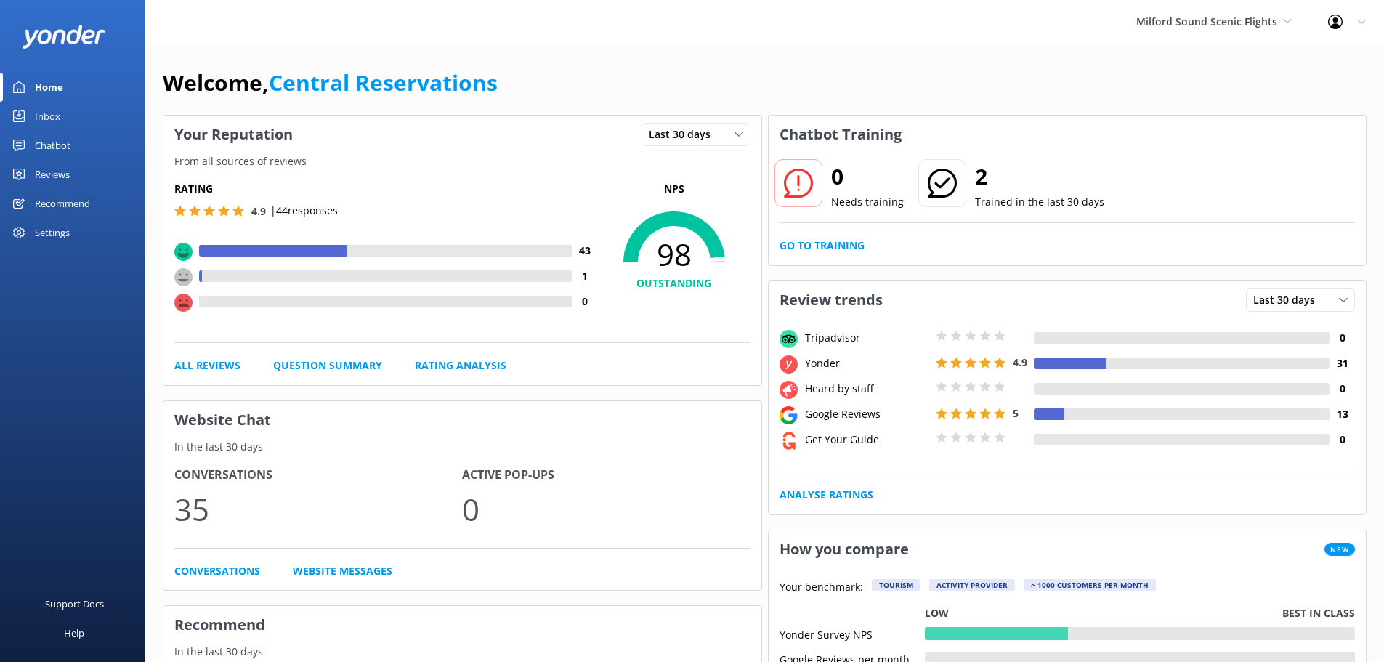
drag, startPoint x: 0, startPoint y: 0, endPoint x: 54, endPoint y: 108, distance: 121.2
click at [54, 109] on div "Inbox" at bounding box center [47, 116] width 25 height 29
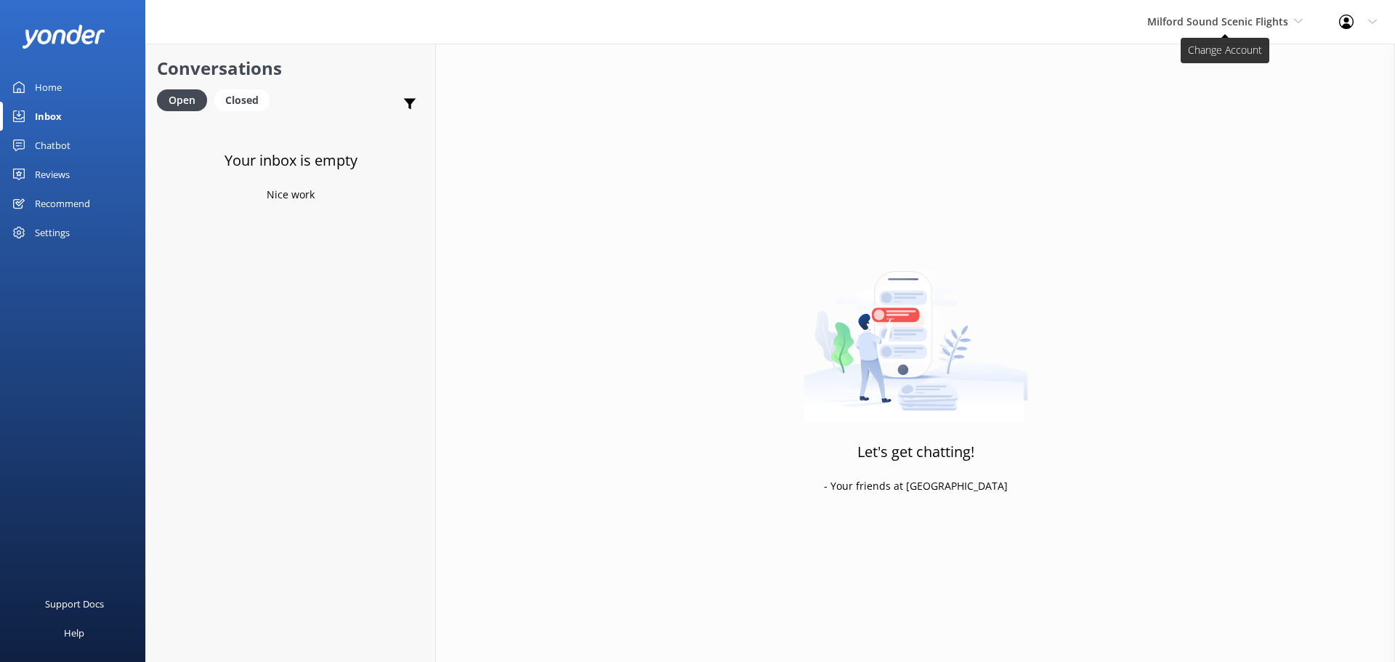
click at [1207, 24] on span "Milford Sound Scenic Flights" at bounding box center [1217, 22] width 141 height 14
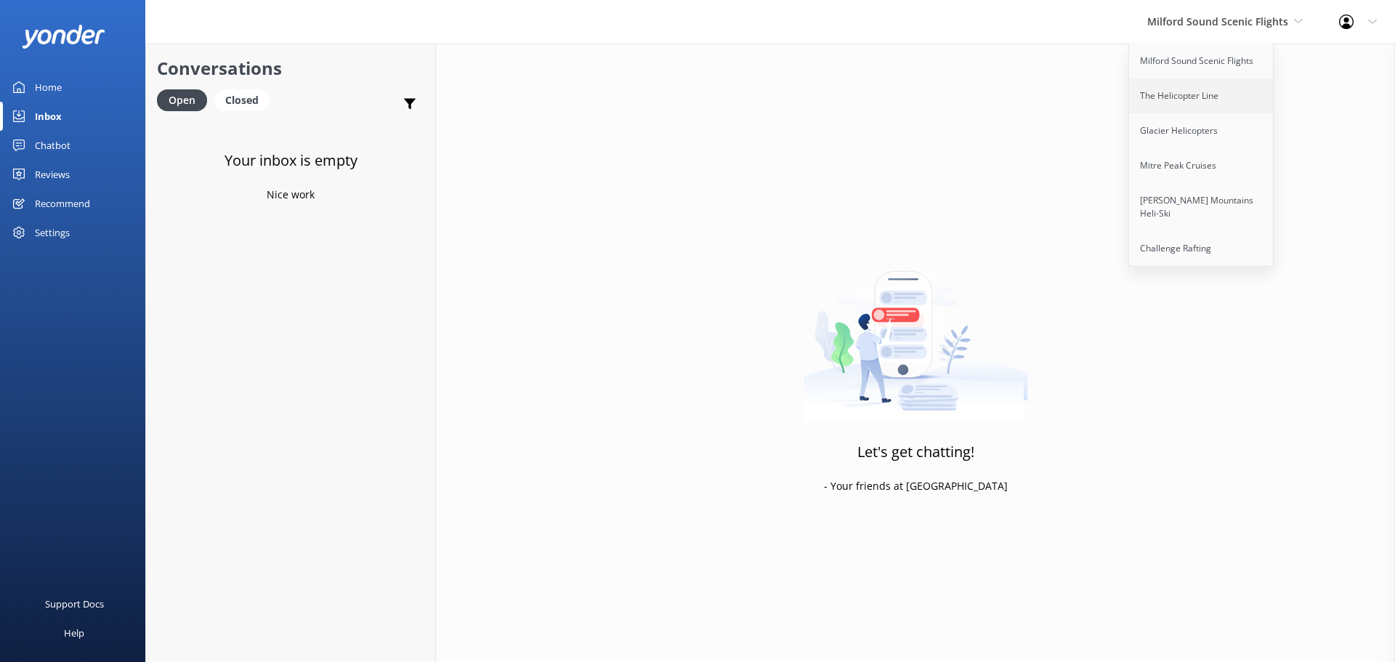
click at [1200, 96] on link "The Helicopter Line" at bounding box center [1201, 95] width 145 height 35
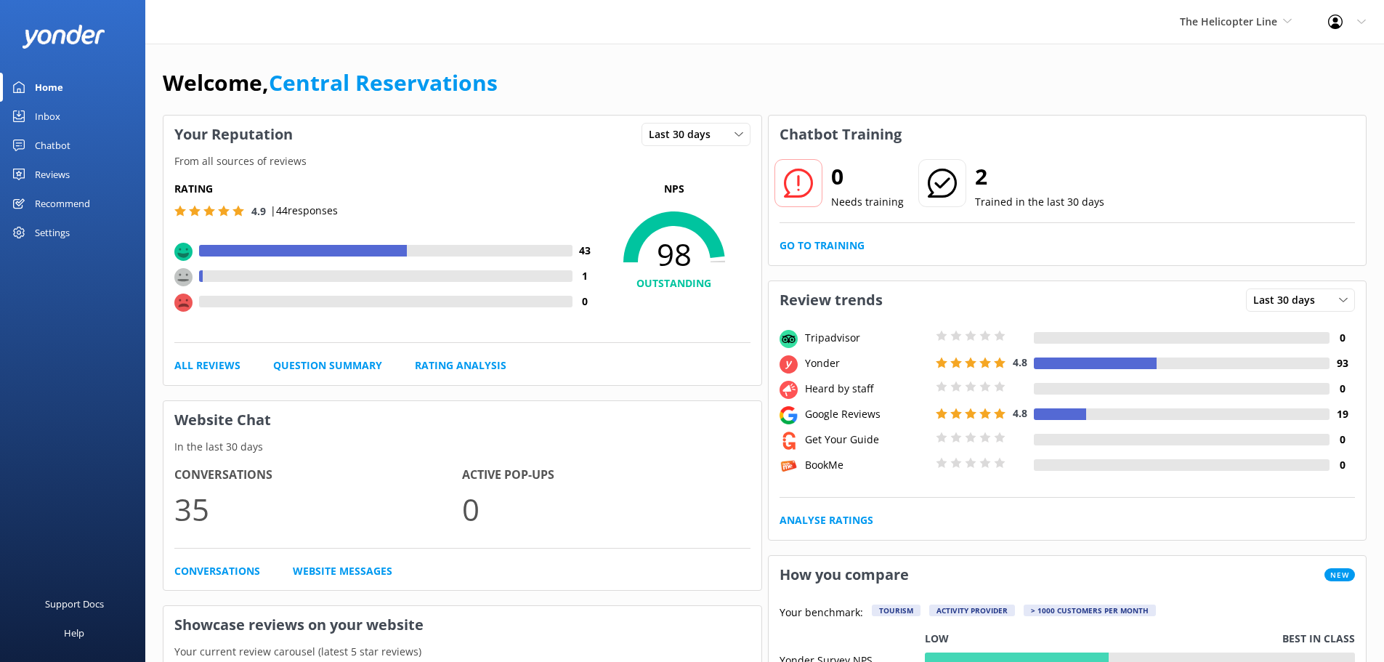
click at [53, 120] on div "Inbox" at bounding box center [47, 116] width 25 height 29
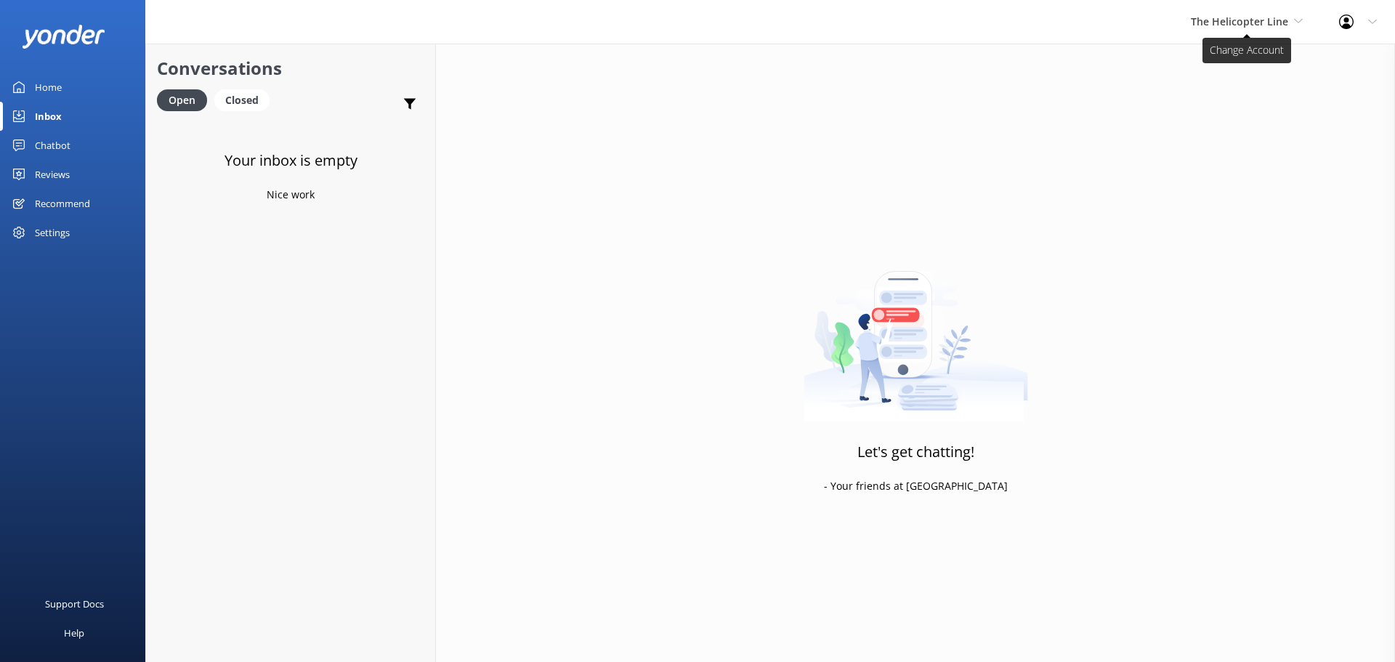
click at [1246, 25] on span "The Helicopter Line" at bounding box center [1239, 22] width 97 height 14
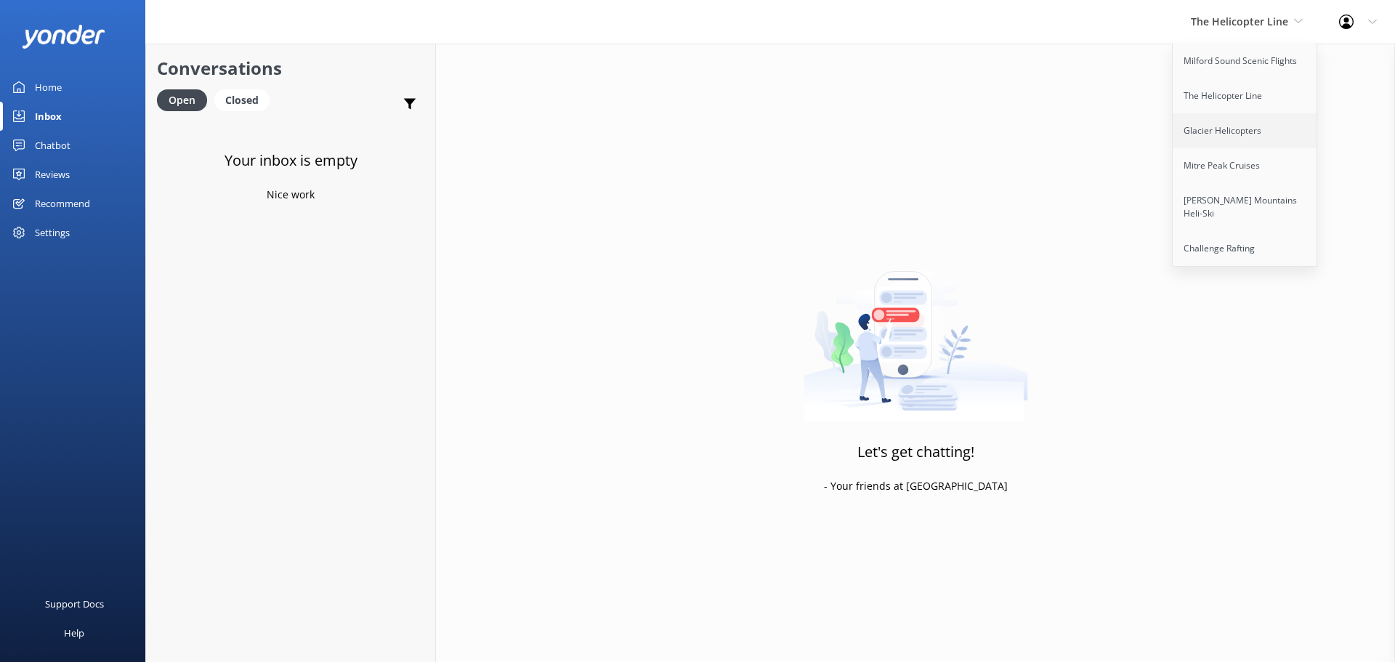
click at [1259, 132] on link "Glacier Helicopters" at bounding box center [1245, 130] width 145 height 35
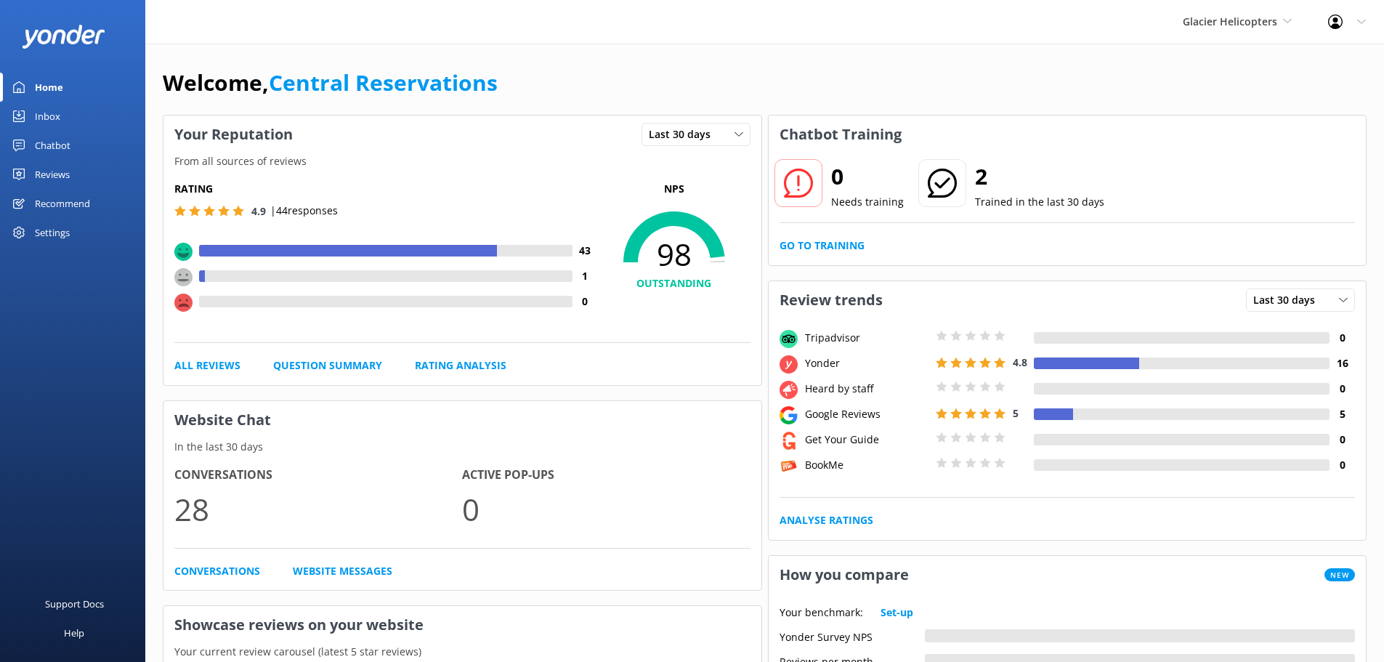
click at [56, 122] on div "Inbox" at bounding box center [47, 116] width 25 height 29
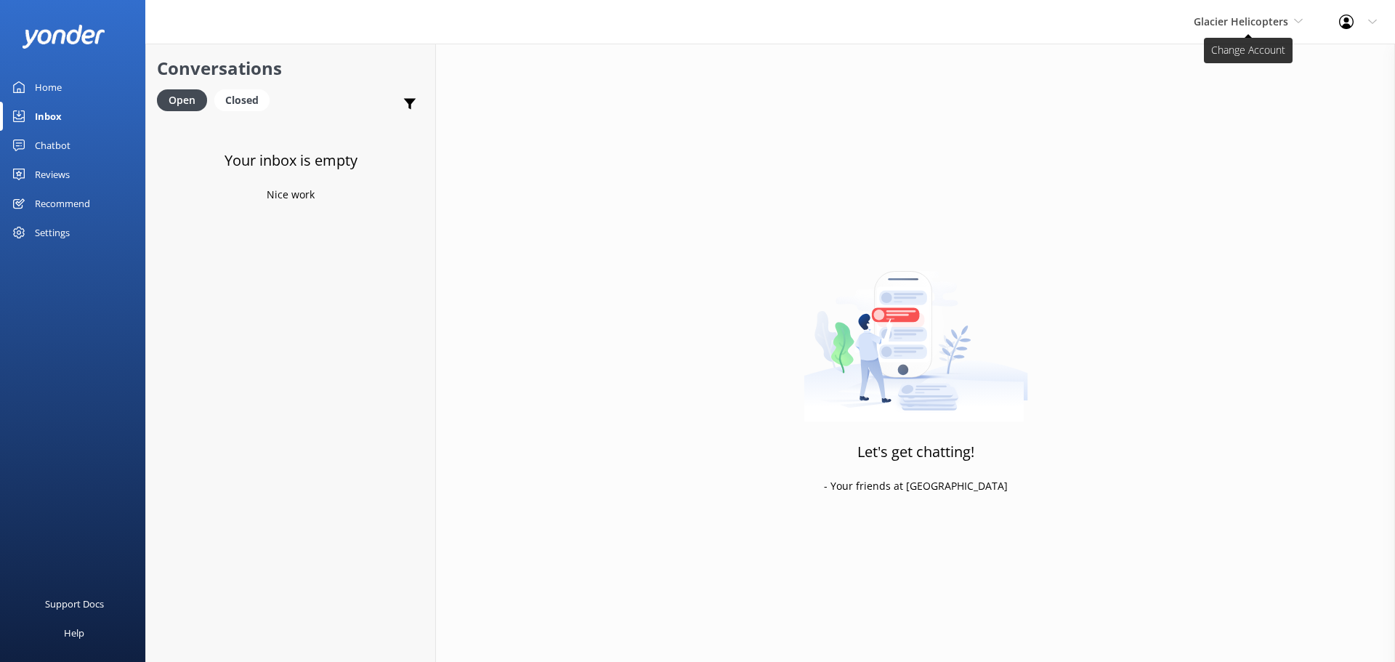
click at [1203, 28] on span "Glacier Helicopters" at bounding box center [1248, 22] width 109 height 16
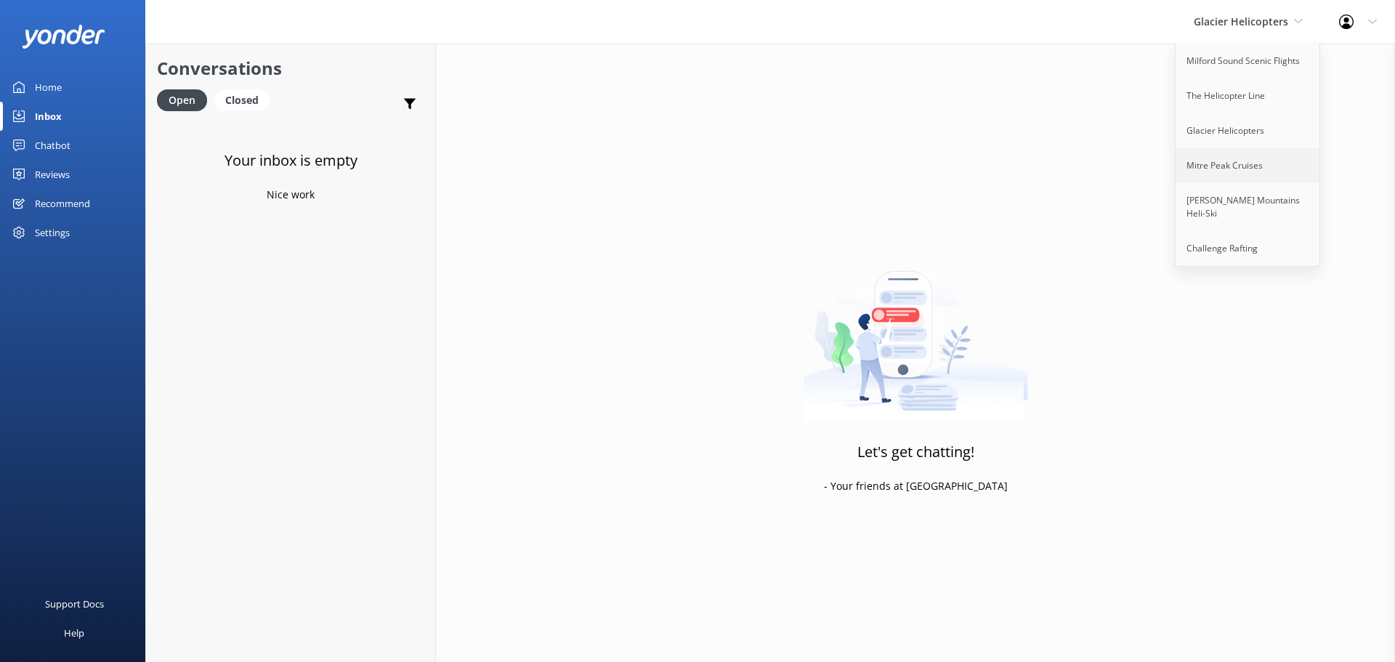
click at [1202, 169] on link "Mitre Peak Cruises" at bounding box center [1248, 165] width 145 height 35
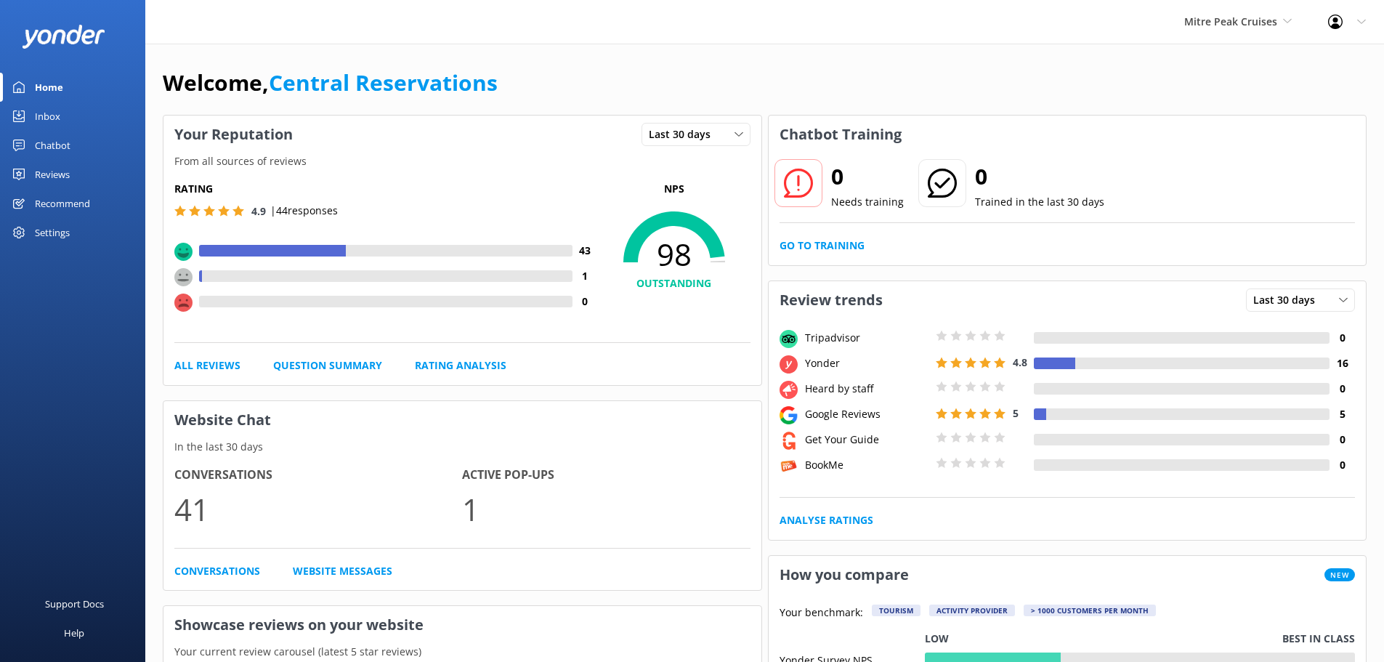
click at [45, 116] on div "Inbox" at bounding box center [47, 116] width 25 height 29
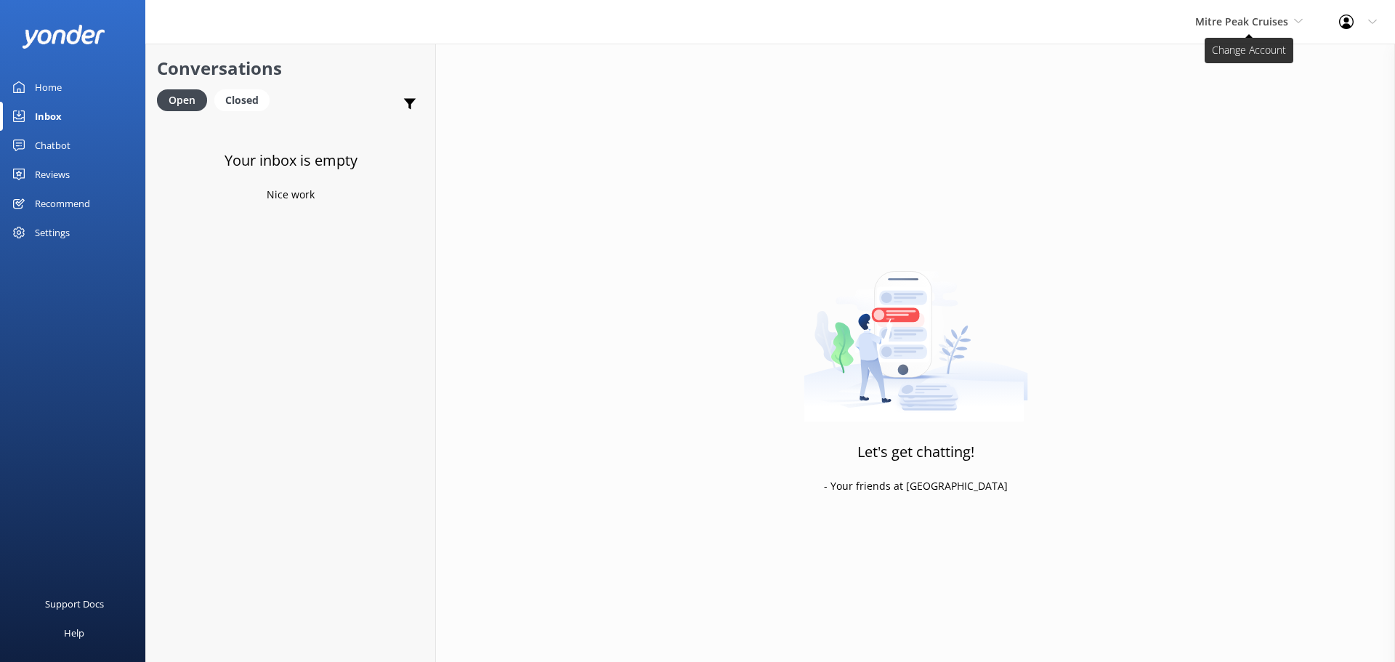
click at [1263, 28] on span "Mitre Peak Cruises" at bounding box center [1241, 22] width 93 height 14
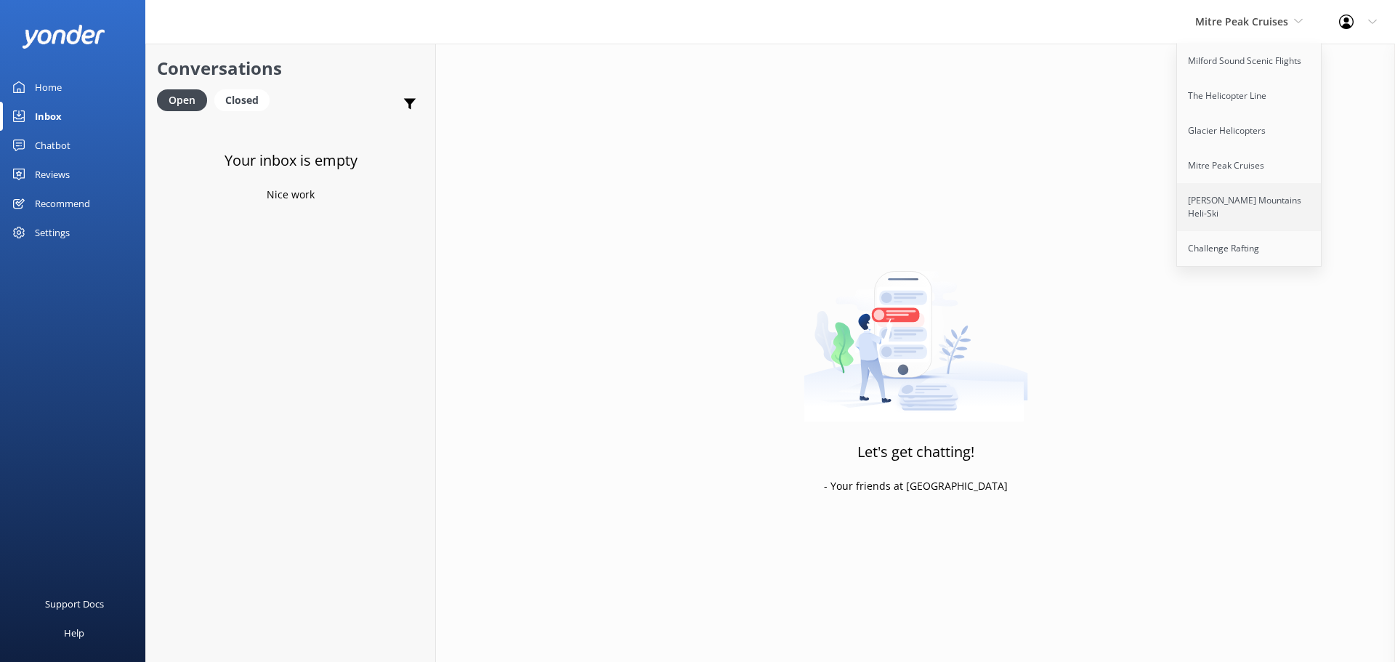
click at [1270, 195] on link "[PERSON_NAME] Mountains Heli-Ski" at bounding box center [1249, 207] width 145 height 48
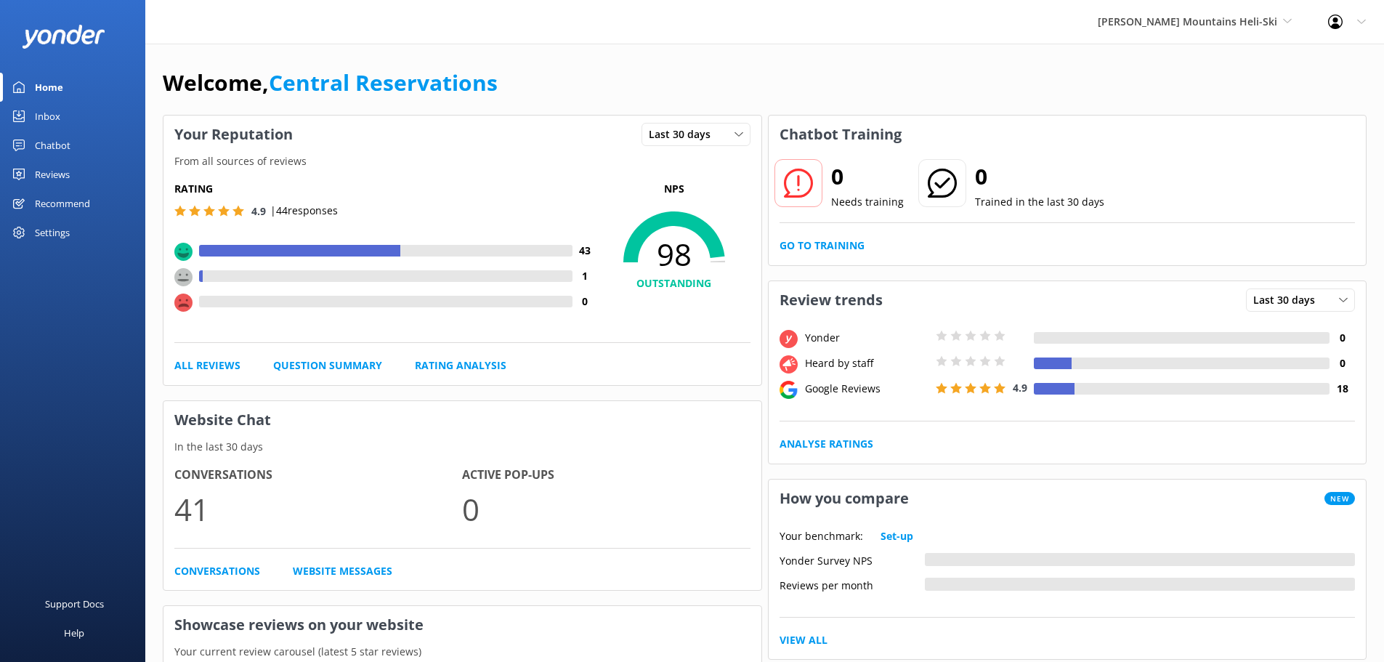
click at [52, 106] on div "Inbox" at bounding box center [47, 116] width 25 height 29
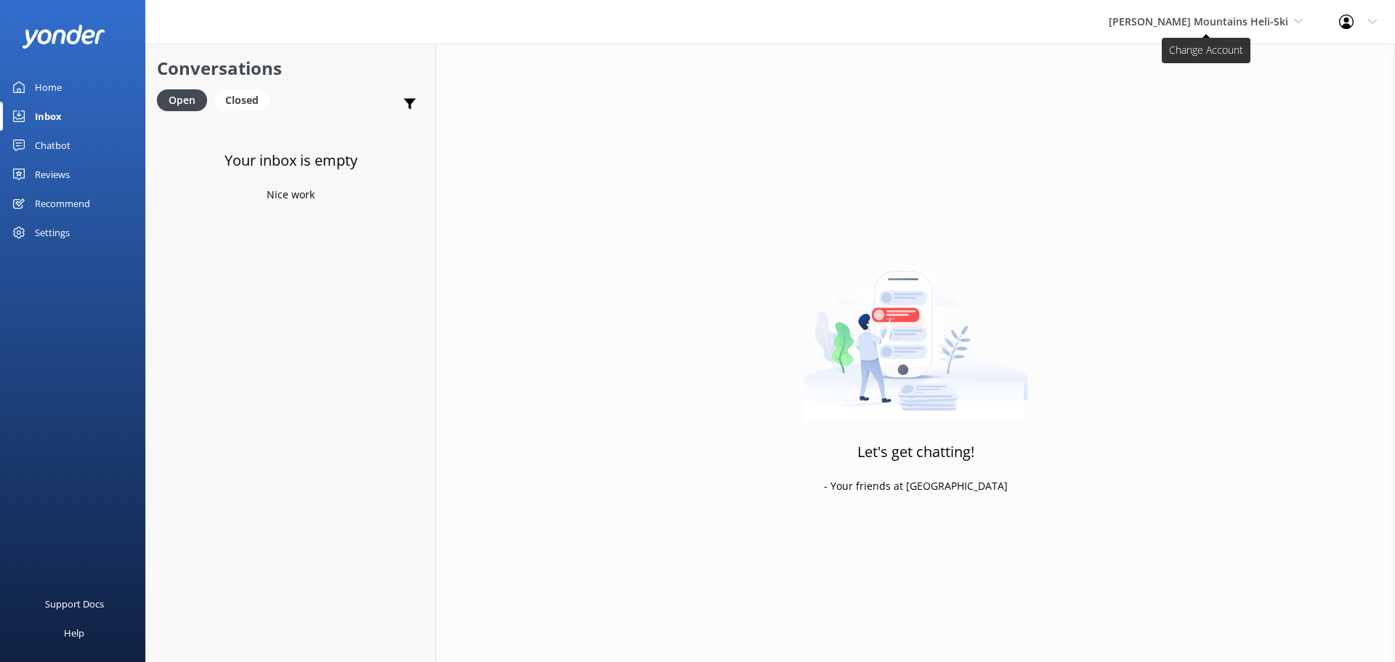
click at [1201, 17] on span "[PERSON_NAME] Mountains Heli-Ski" at bounding box center [1198, 22] width 179 height 14
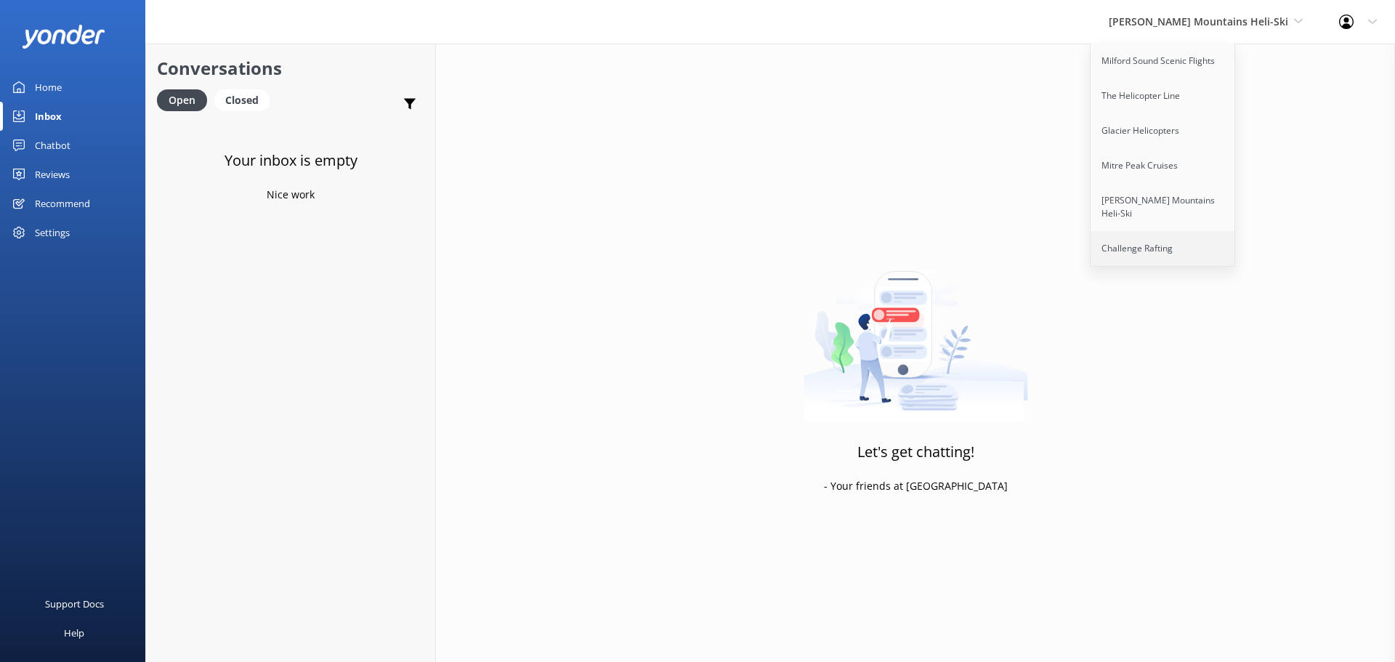
click at [1195, 231] on link "Challenge Rafting" at bounding box center [1163, 248] width 145 height 35
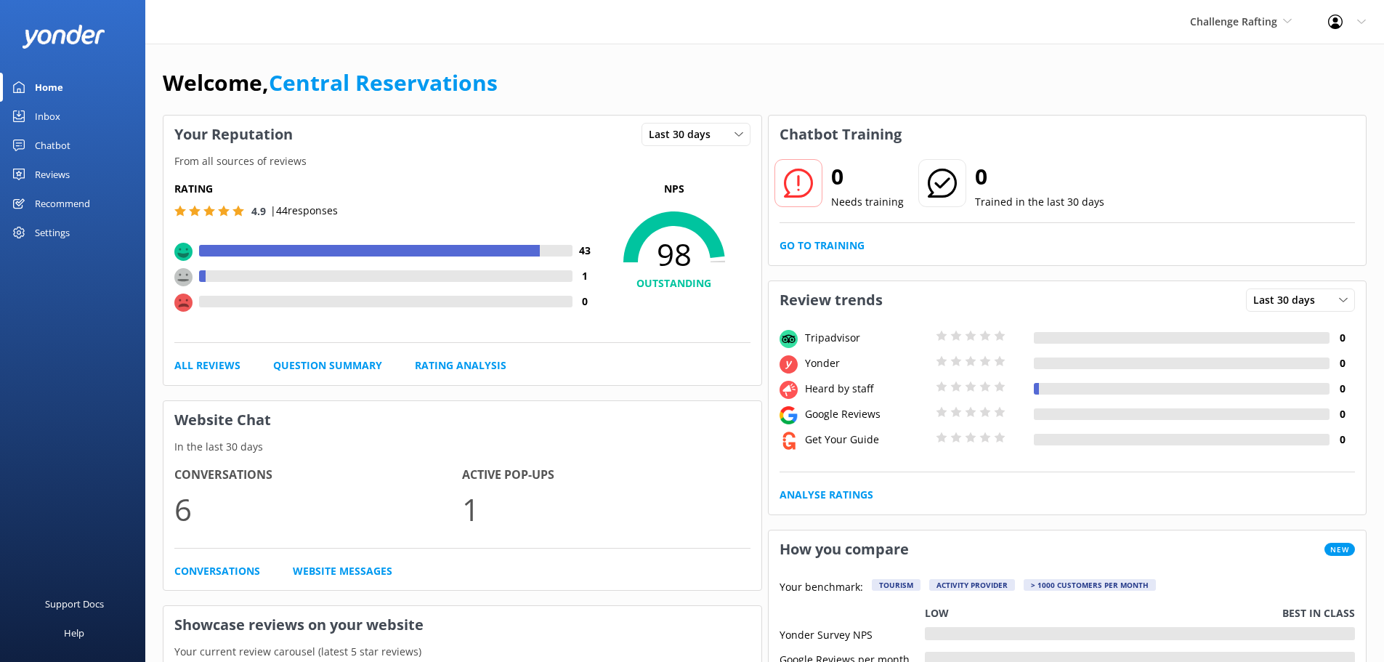
click at [40, 118] on div "Inbox" at bounding box center [47, 116] width 25 height 29
